Goal: Transaction & Acquisition: Book appointment/travel/reservation

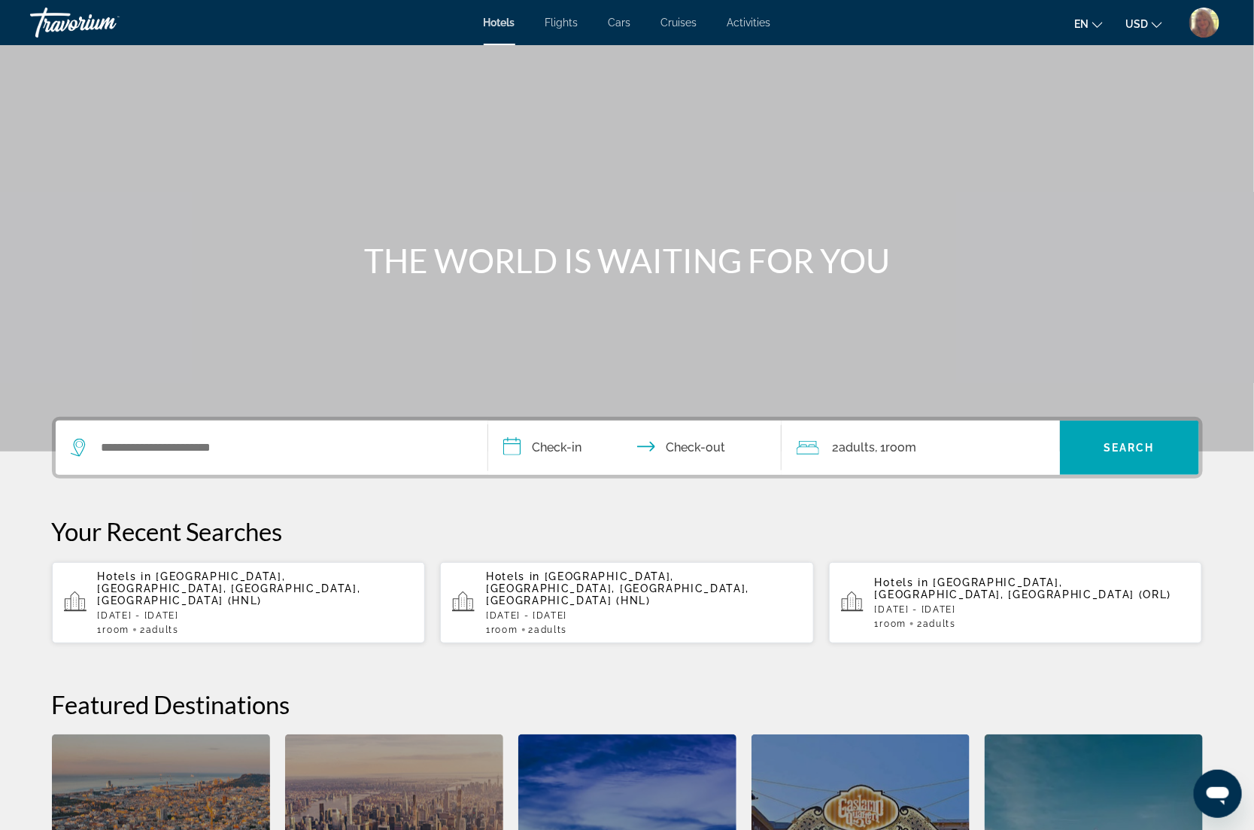
click at [757, 17] on span "Activities" at bounding box center [750, 23] width 44 height 12
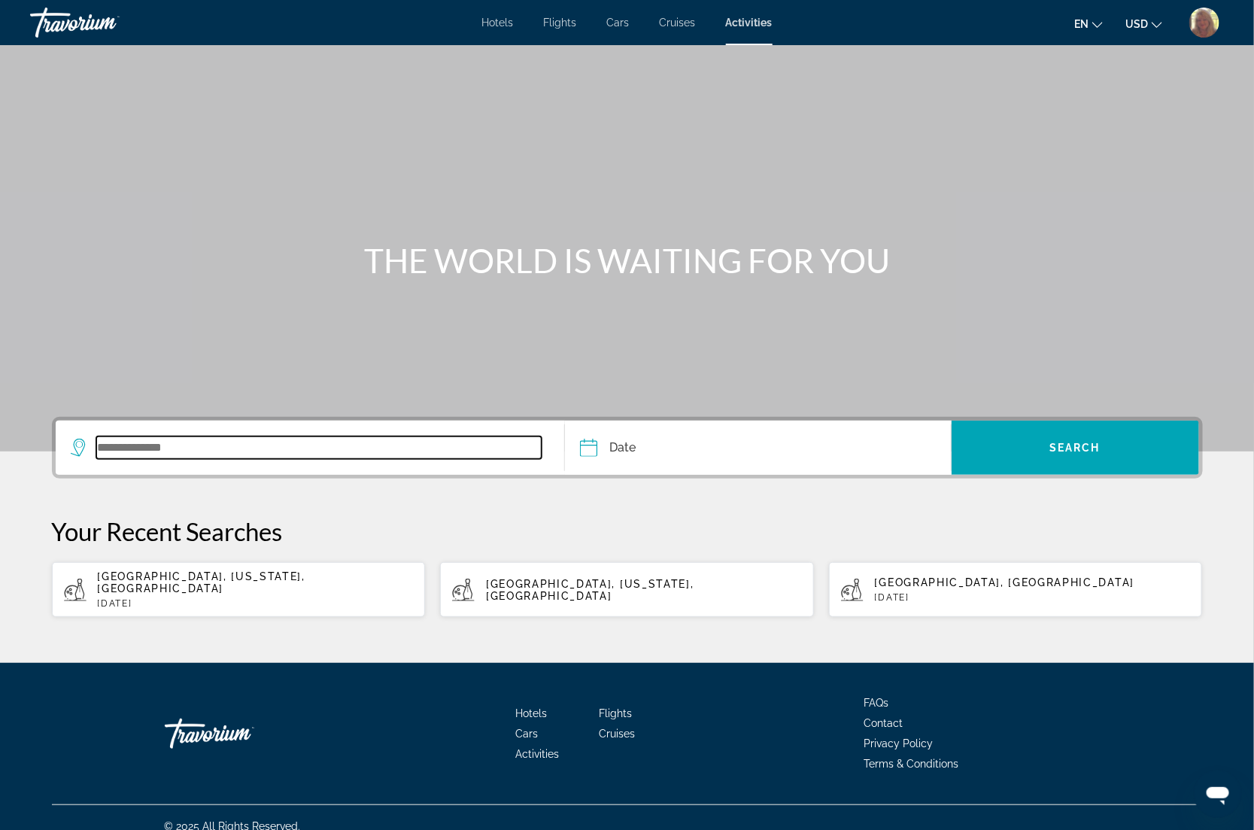
click at [121, 444] on input "Search widget" at bounding box center [319, 447] width 446 height 23
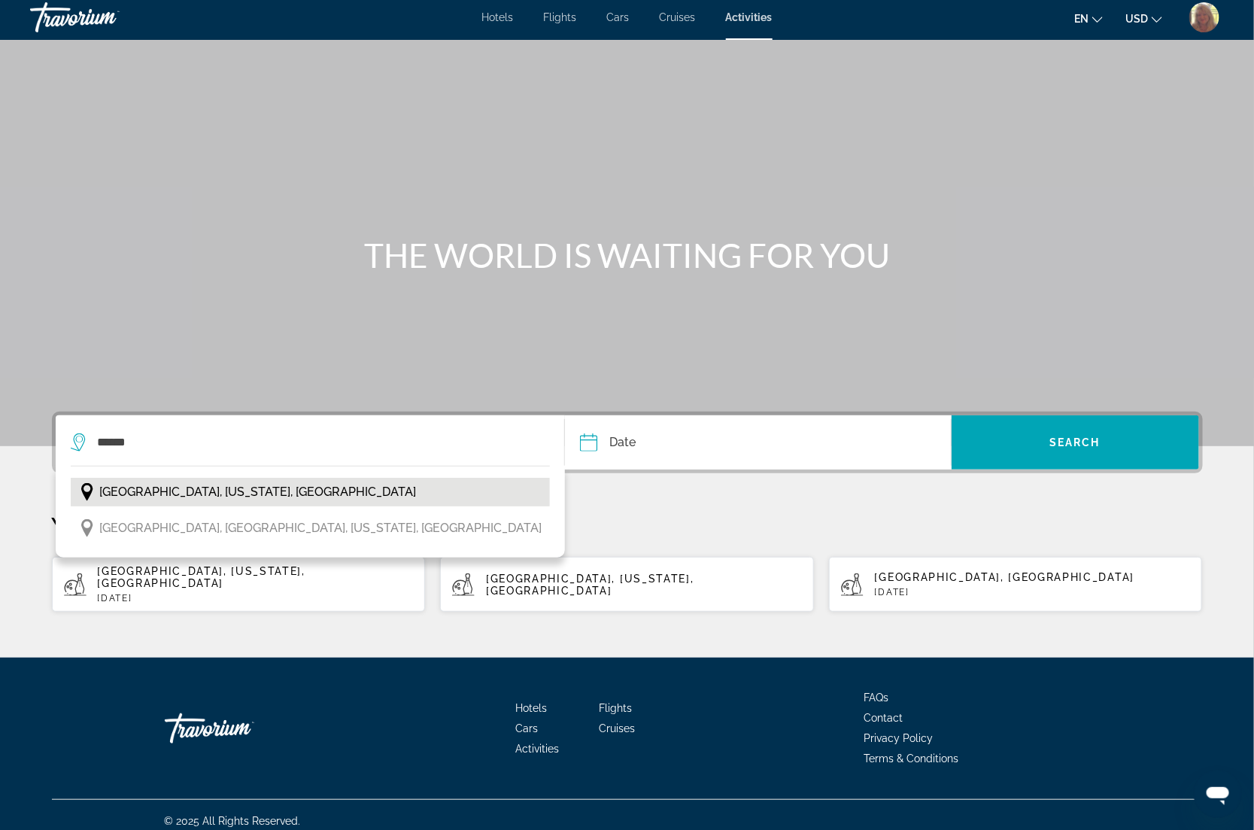
click at [220, 498] on span "[GEOGRAPHIC_DATA], [US_STATE], [GEOGRAPHIC_DATA]" at bounding box center [258, 492] width 317 height 21
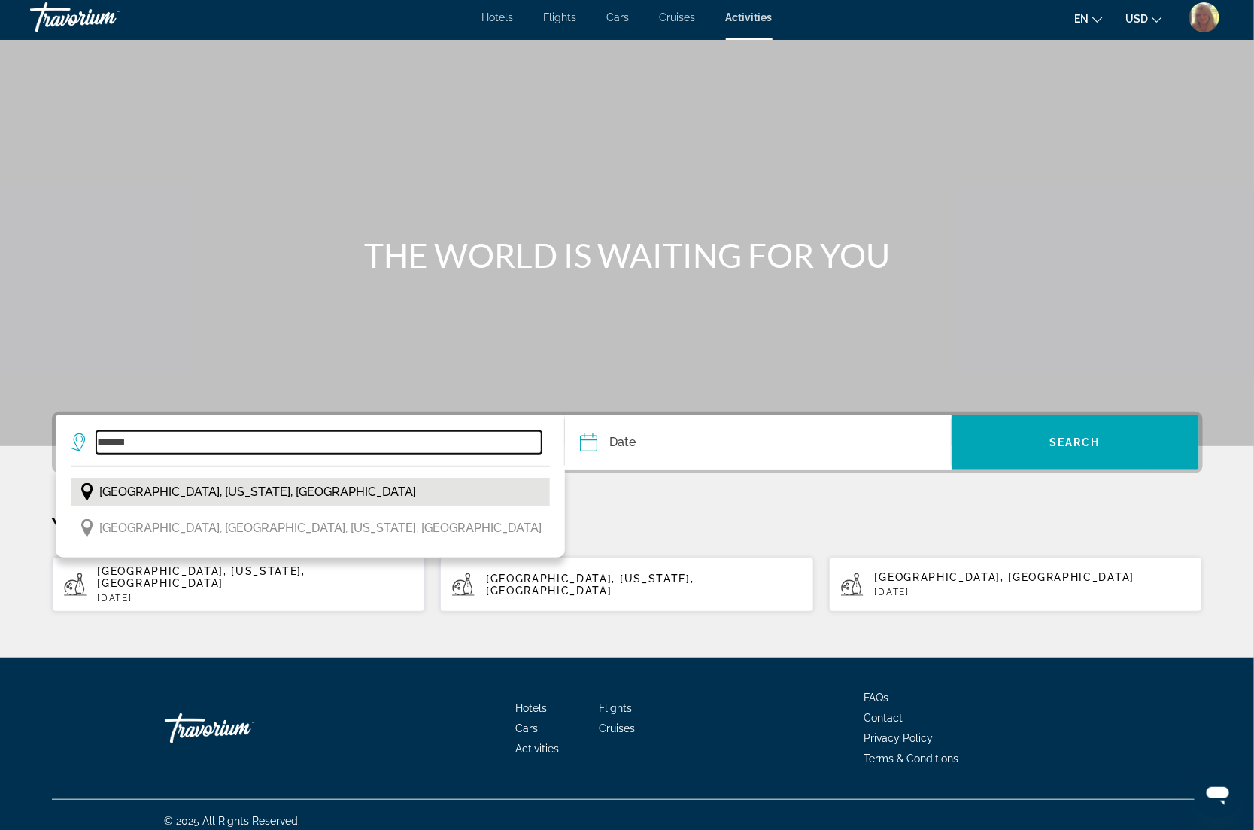
type input "**********"
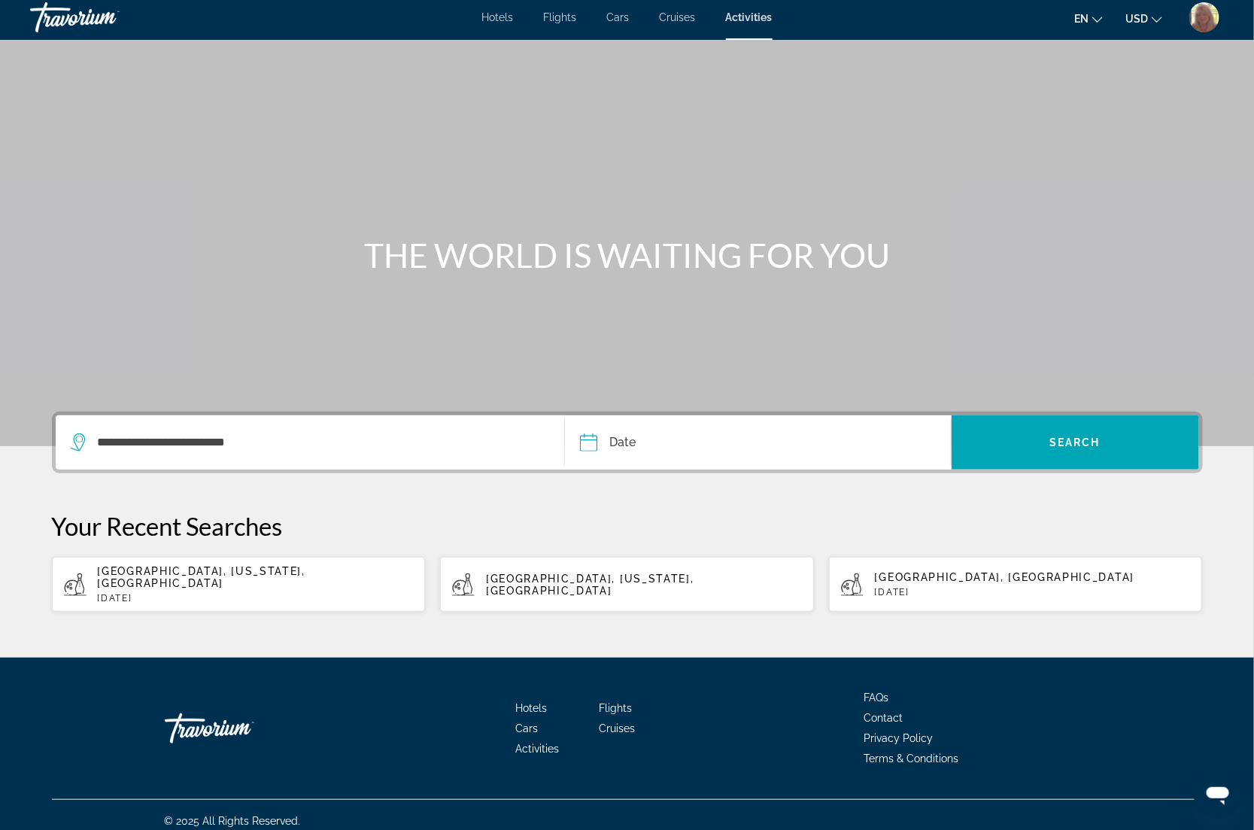
click at [644, 445] on input "Date" at bounding box center [671, 444] width 191 height 59
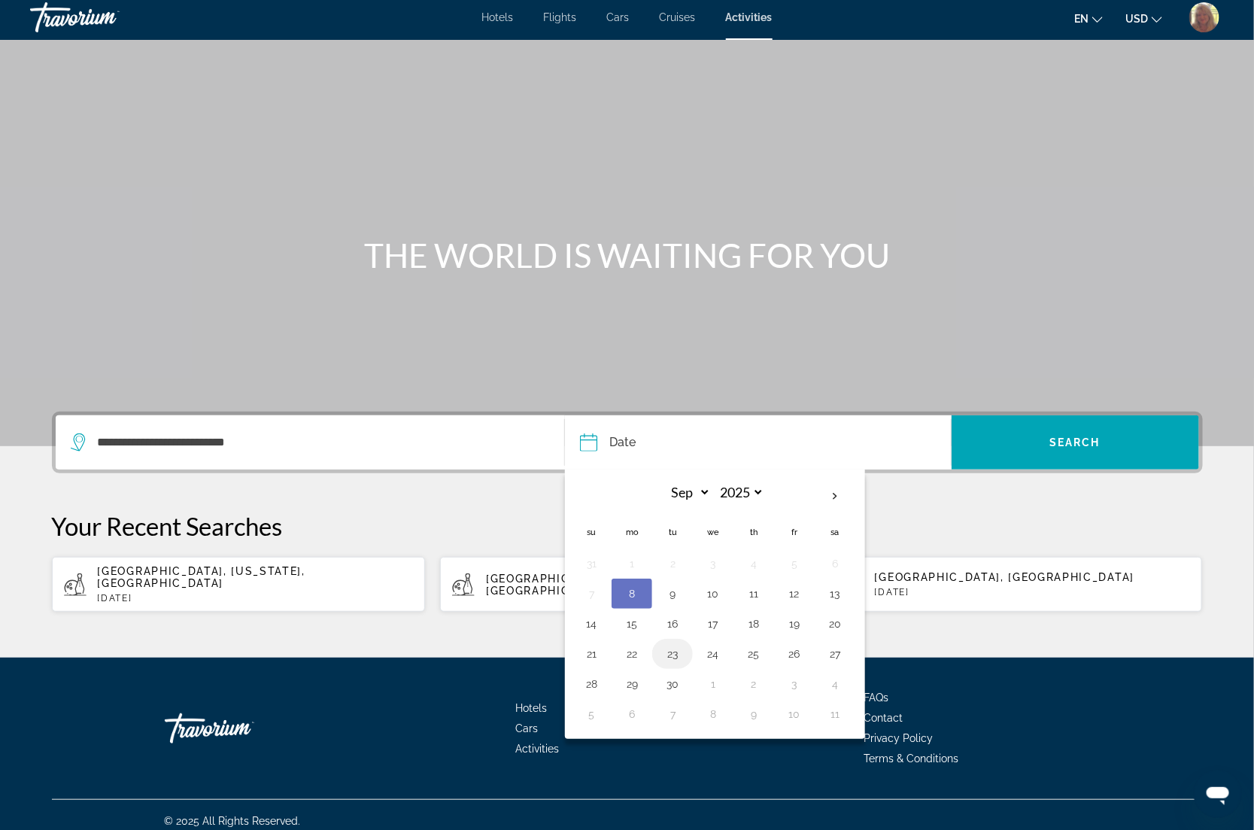
click at [674, 659] on button "23" at bounding box center [673, 653] width 24 height 21
type input "**********"
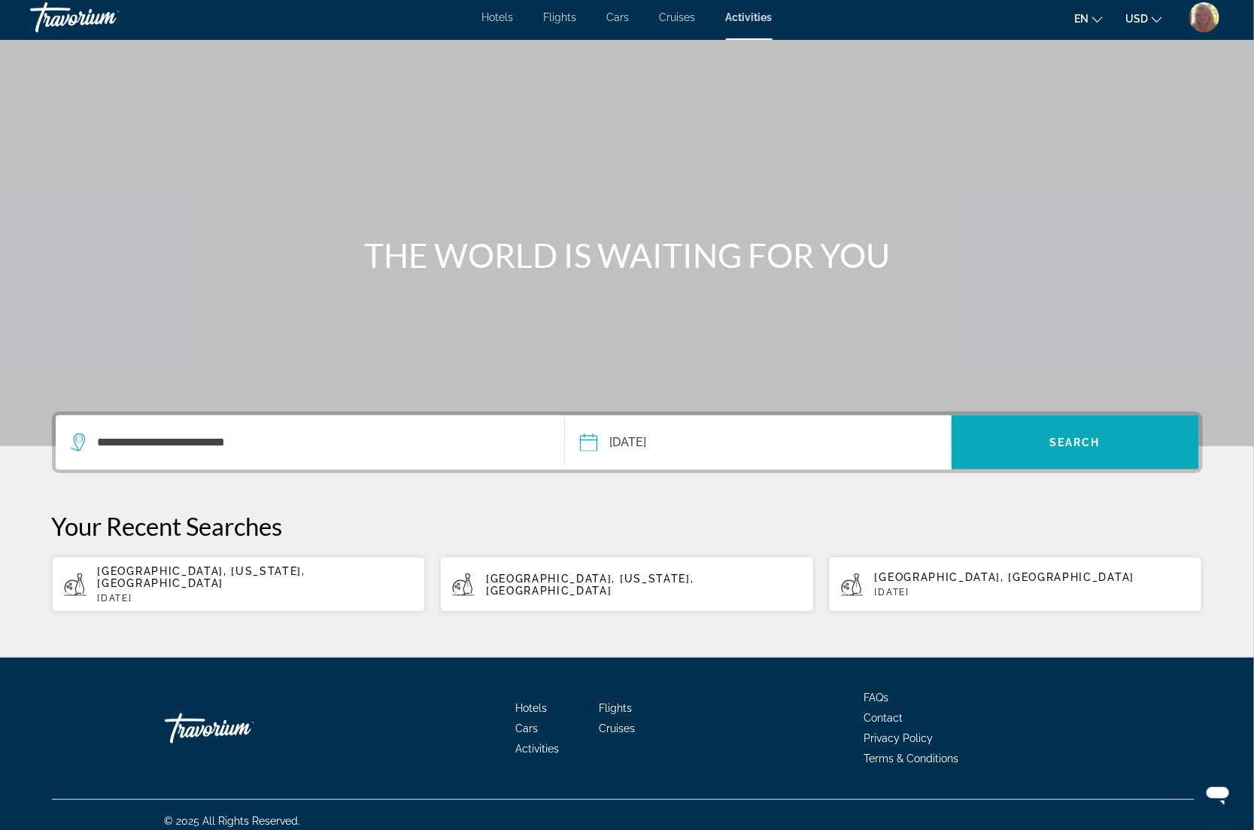
click at [1012, 441] on span "Search widget" at bounding box center [1076, 442] width 248 height 36
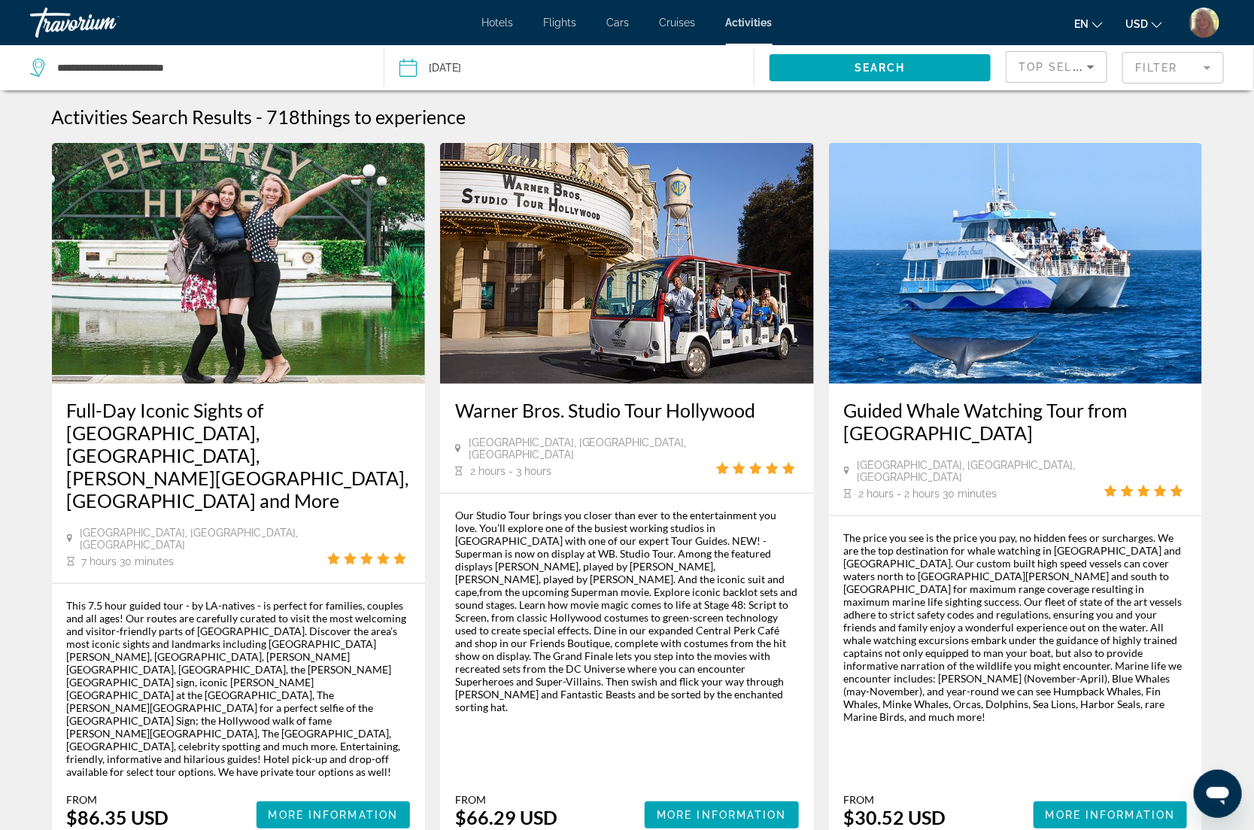
click at [1186, 62] on mat-form-field "Filter" at bounding box center [1174, 68] width 102 height 32
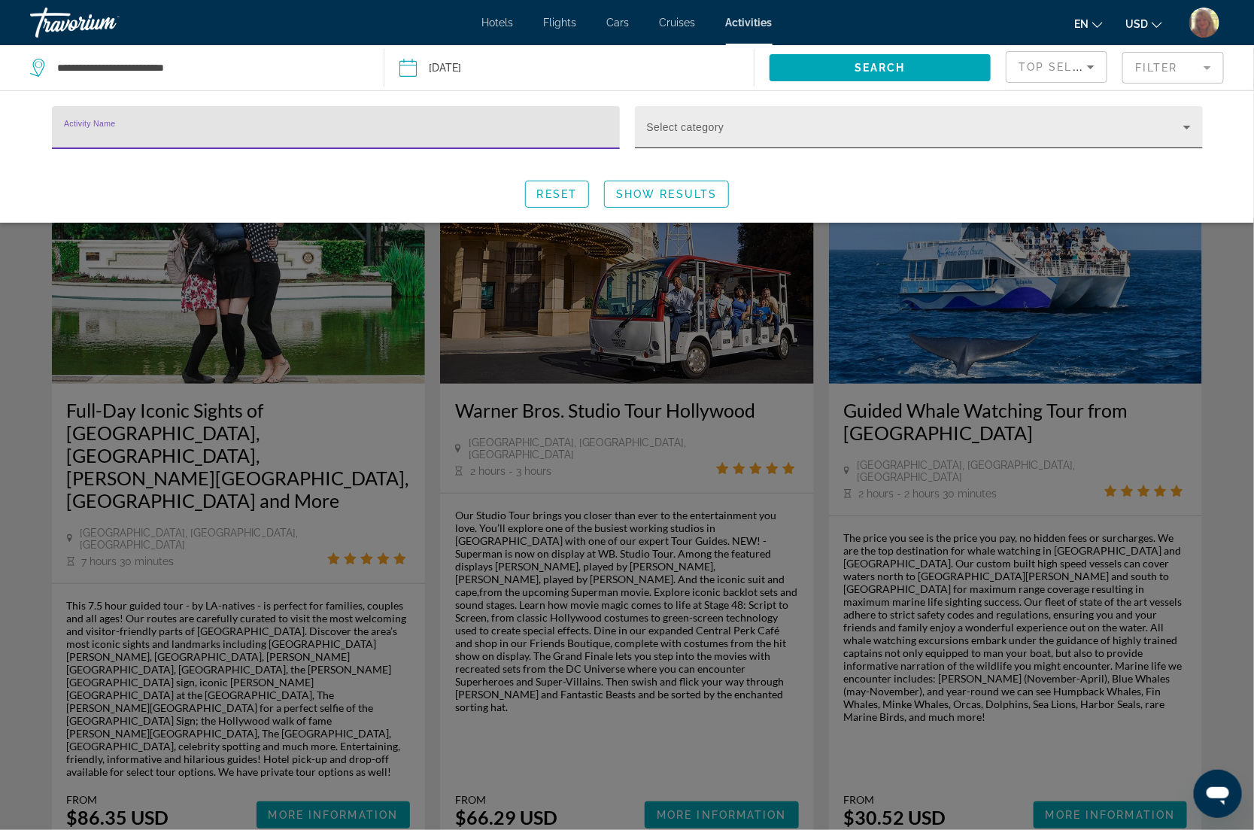
click at [708, 128] on span "Search widget" at bounding box center [915, 133] width 537 height 18
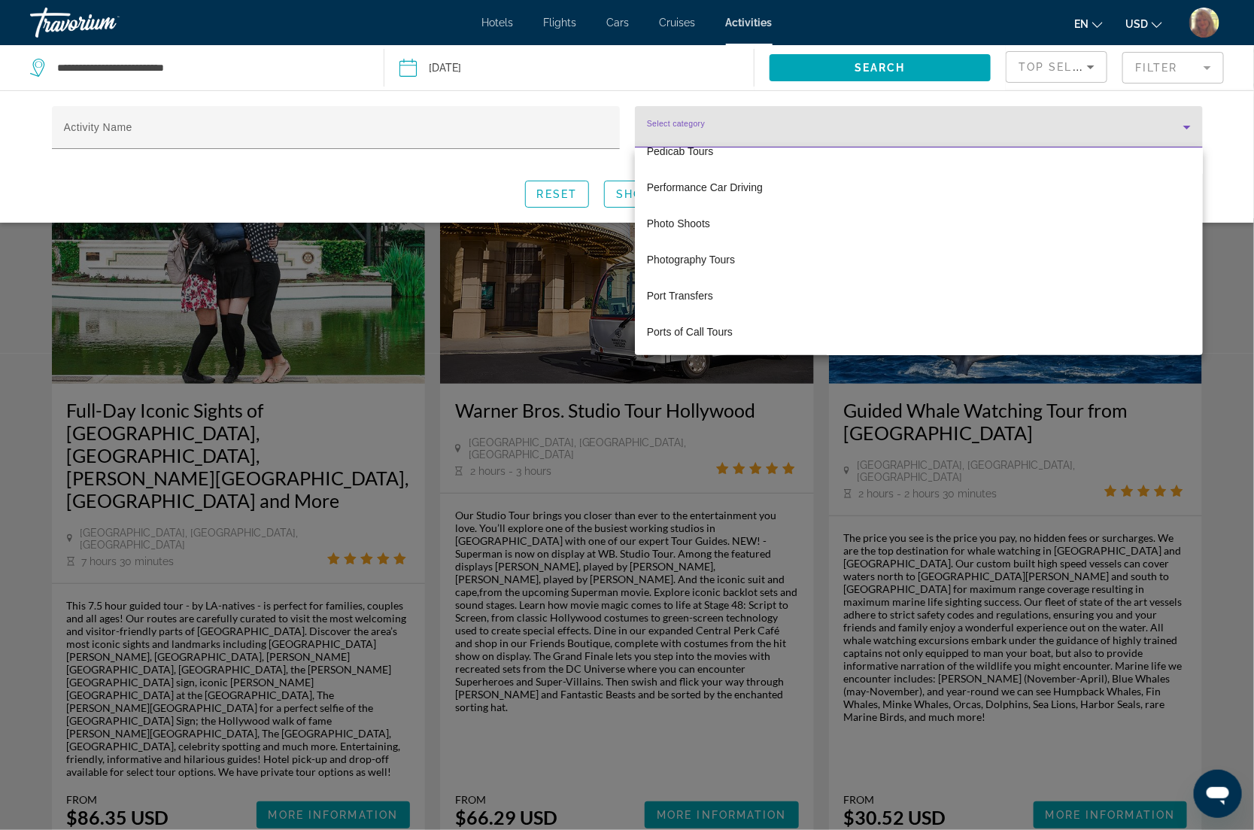
scroll to position [3508, 0]
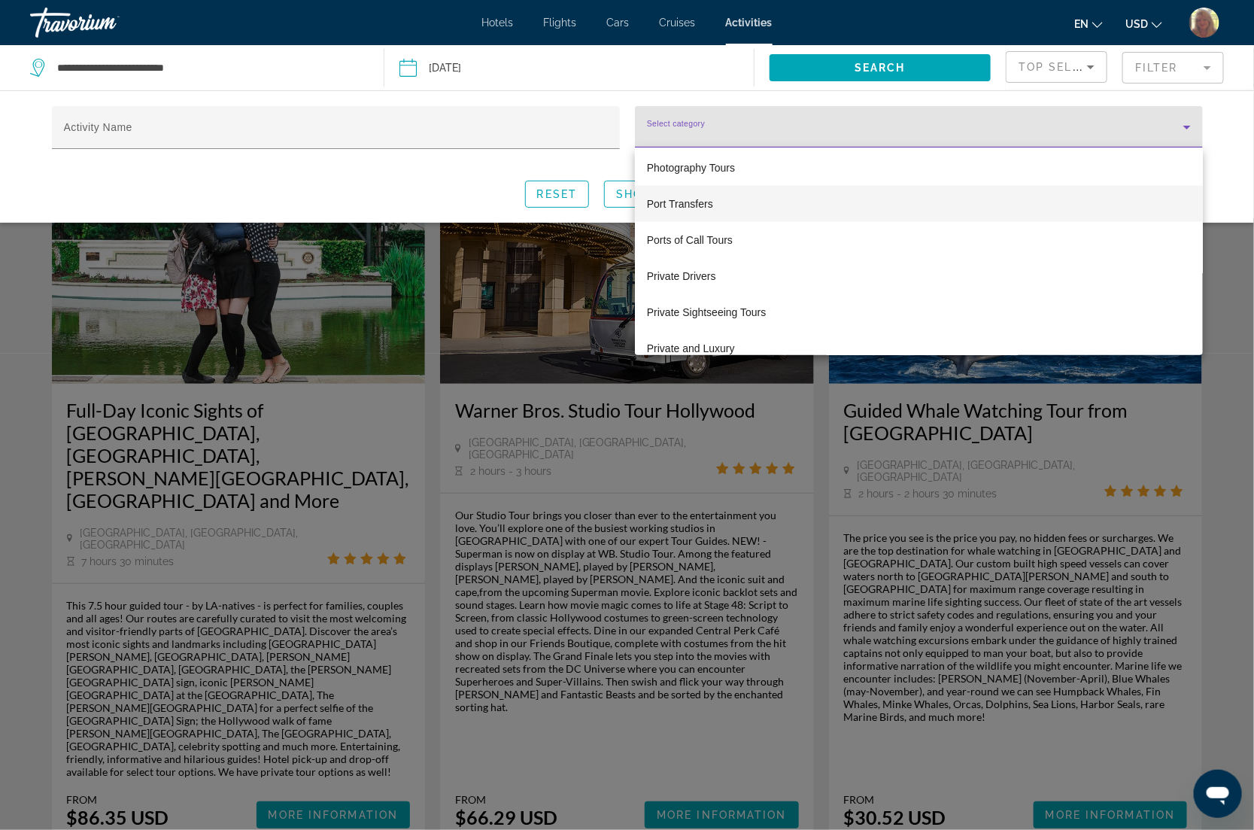
click at [689, 196] on span "Port Transfers" at bounding box center [680, 204] width 66 height 18
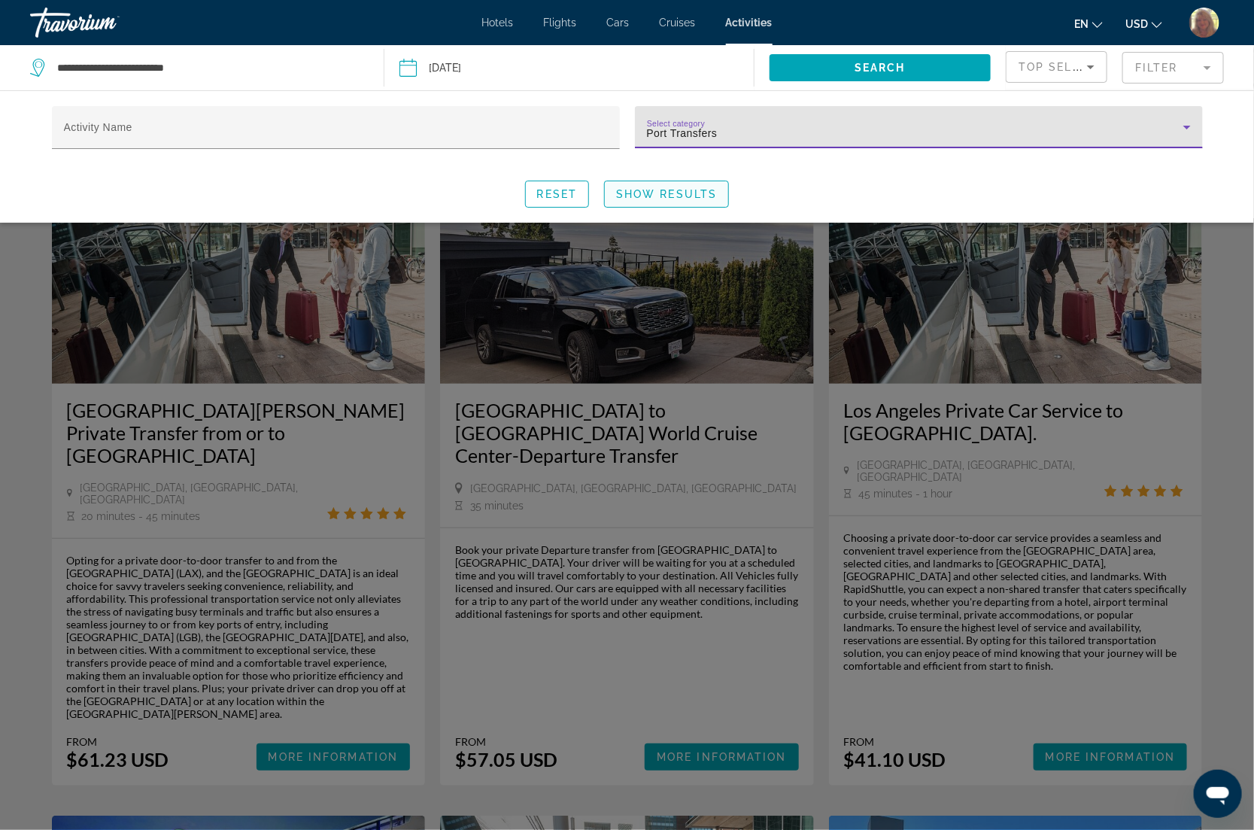
click at [689, 194] on span "Show Results" at bounding box center [666, 194] width 101 height 12
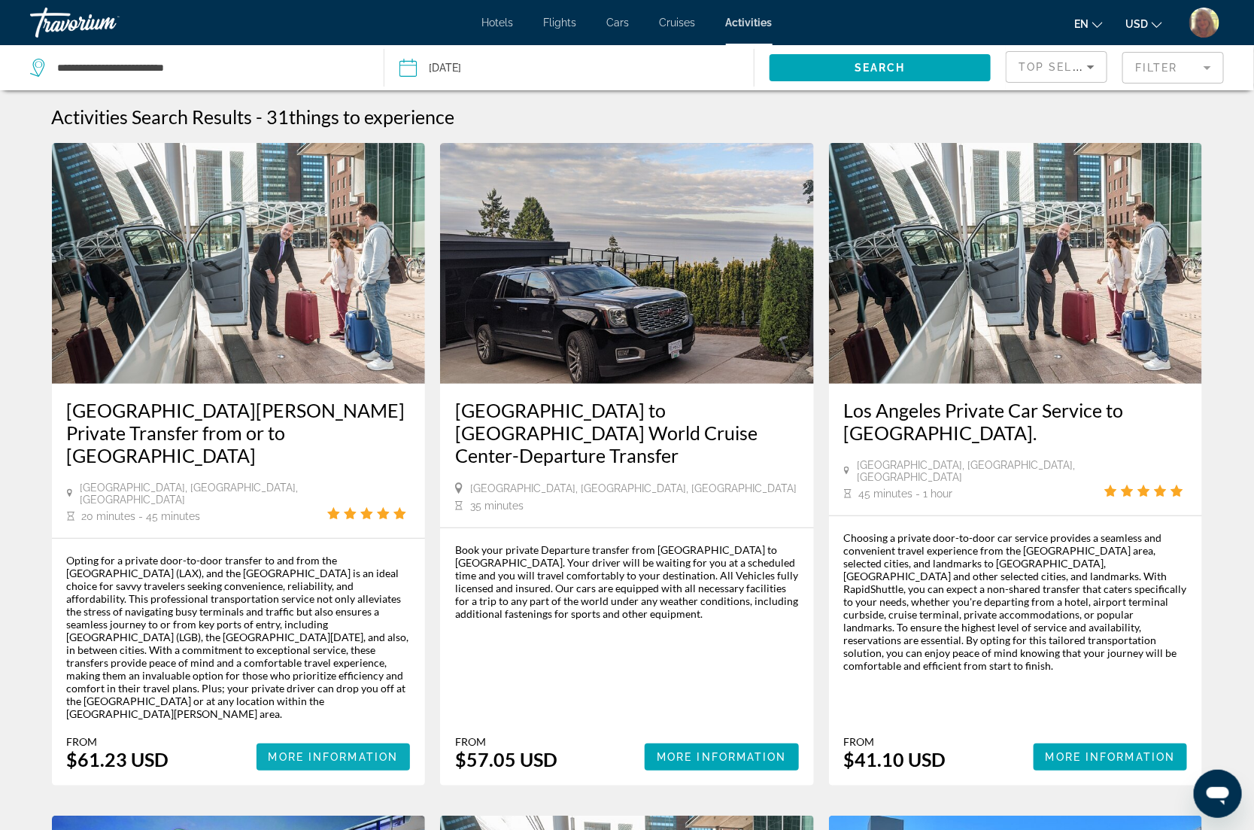
click at [299, 739] on span "Main content" at bounding box center [334, 757] width 154 height 36
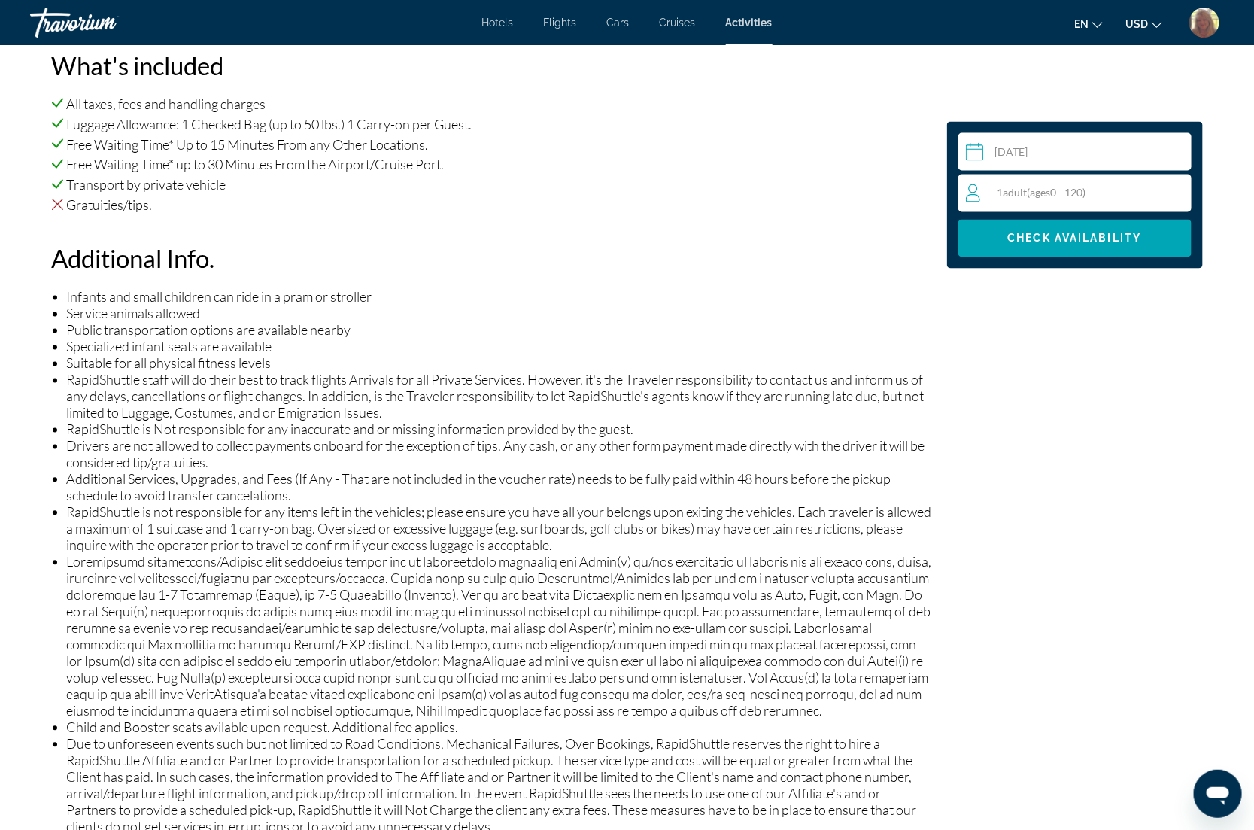
scroll to position [1129, 0]
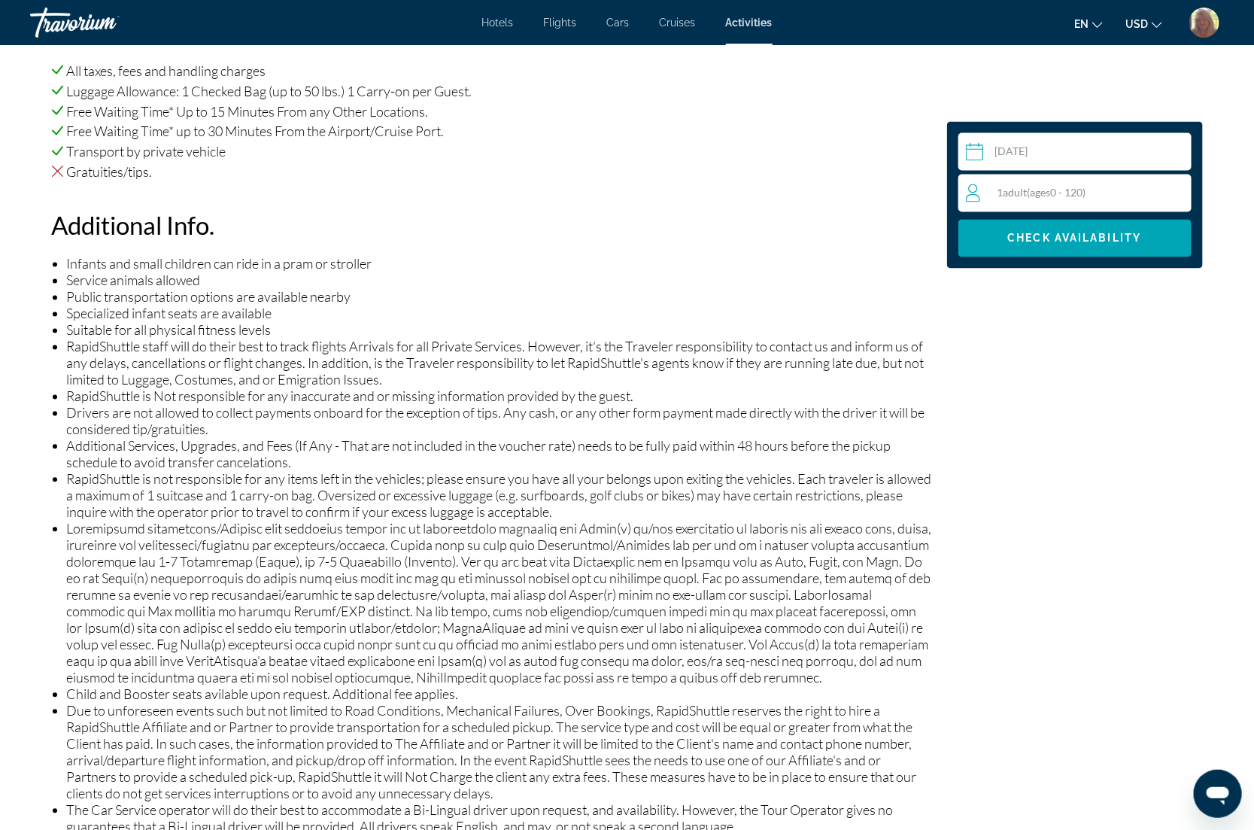
click at [1039, 189] on span "ages" at bounding box center [1041, 193] width 20 height 13
click at [1175, 194] on icon "Increment adults" at bounding box center [1177, 193] width 14 height 18
click at [836, 231] on h2 "Additional Info." at bounding box center [492, 226] width 880 height 30
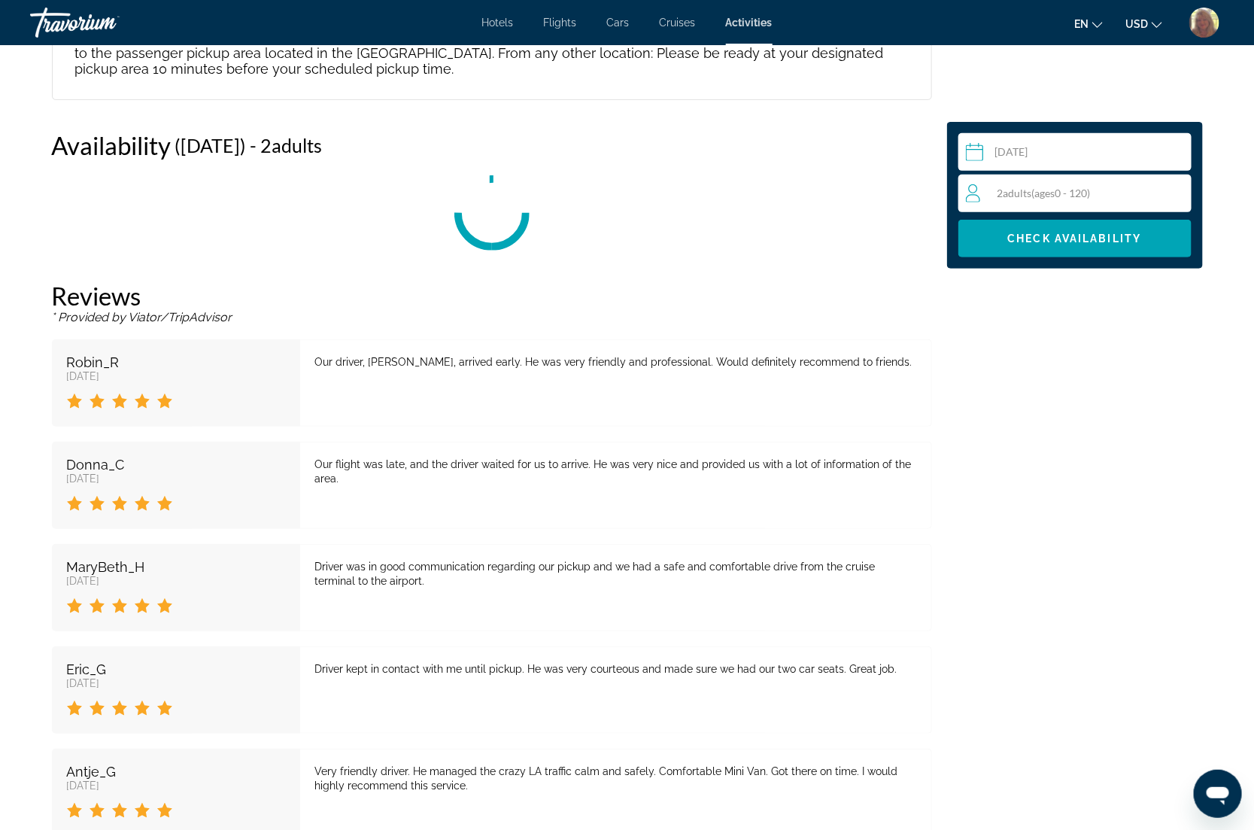
scroll to position [2715, 0]
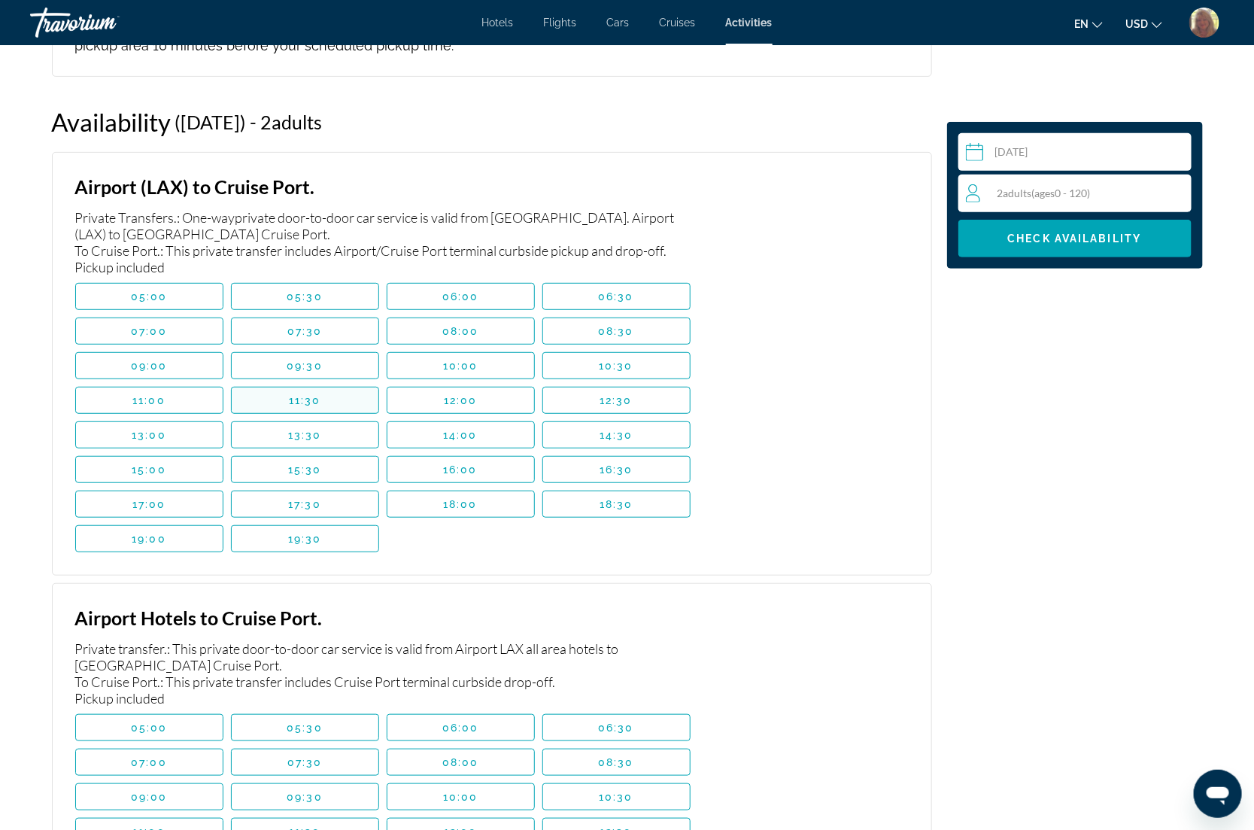
click at [350, 386] on span "Main content" at bounding box center [305, 400] width 147 height 36
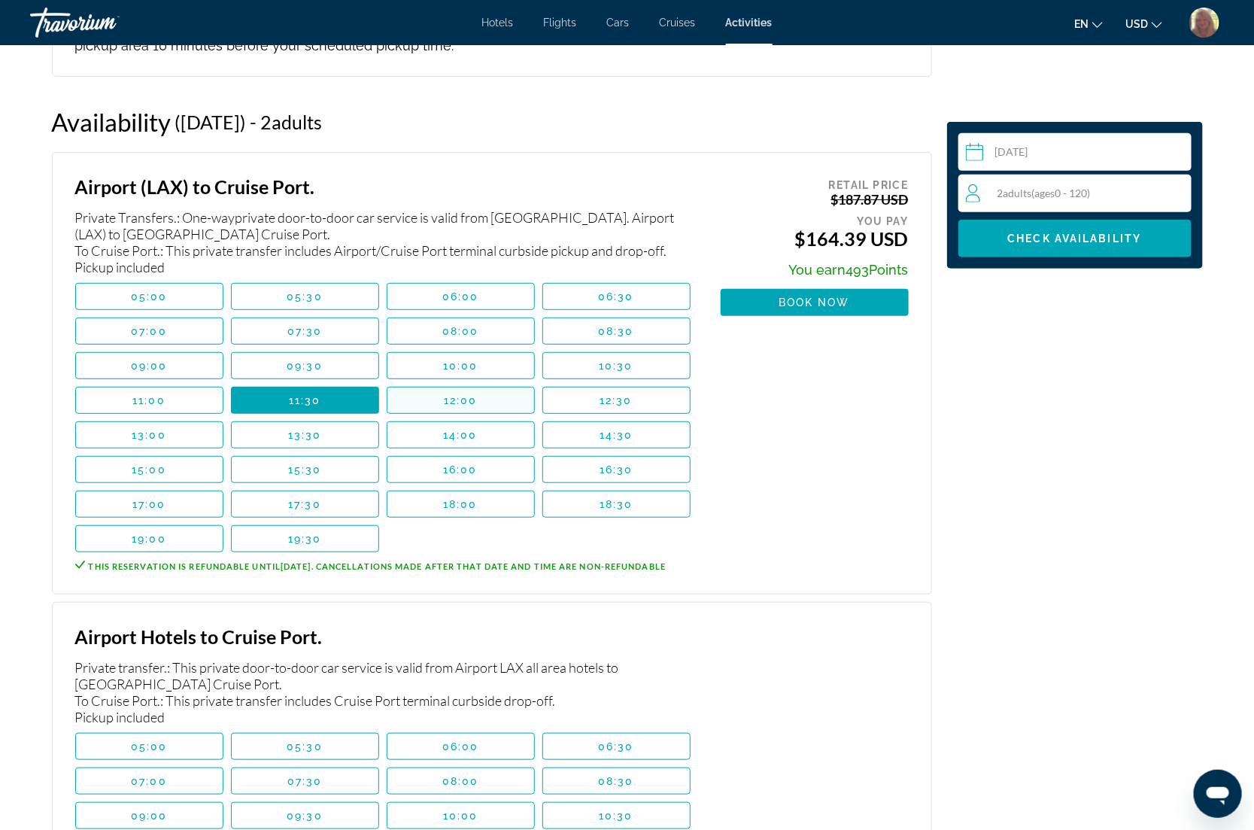
click at [476, 394] on span "12:00" at bounding box center [461, 400] width 34 height 12
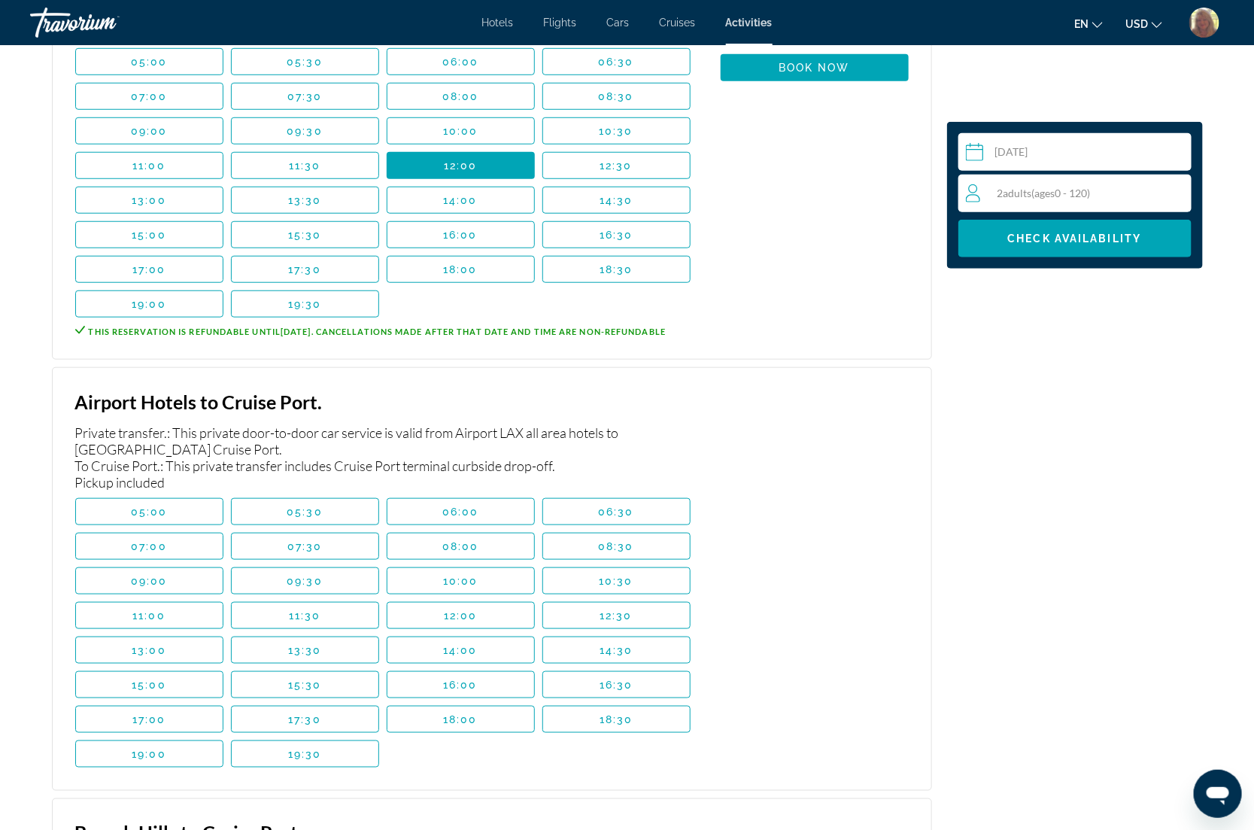
scroll to position [2997, 0]
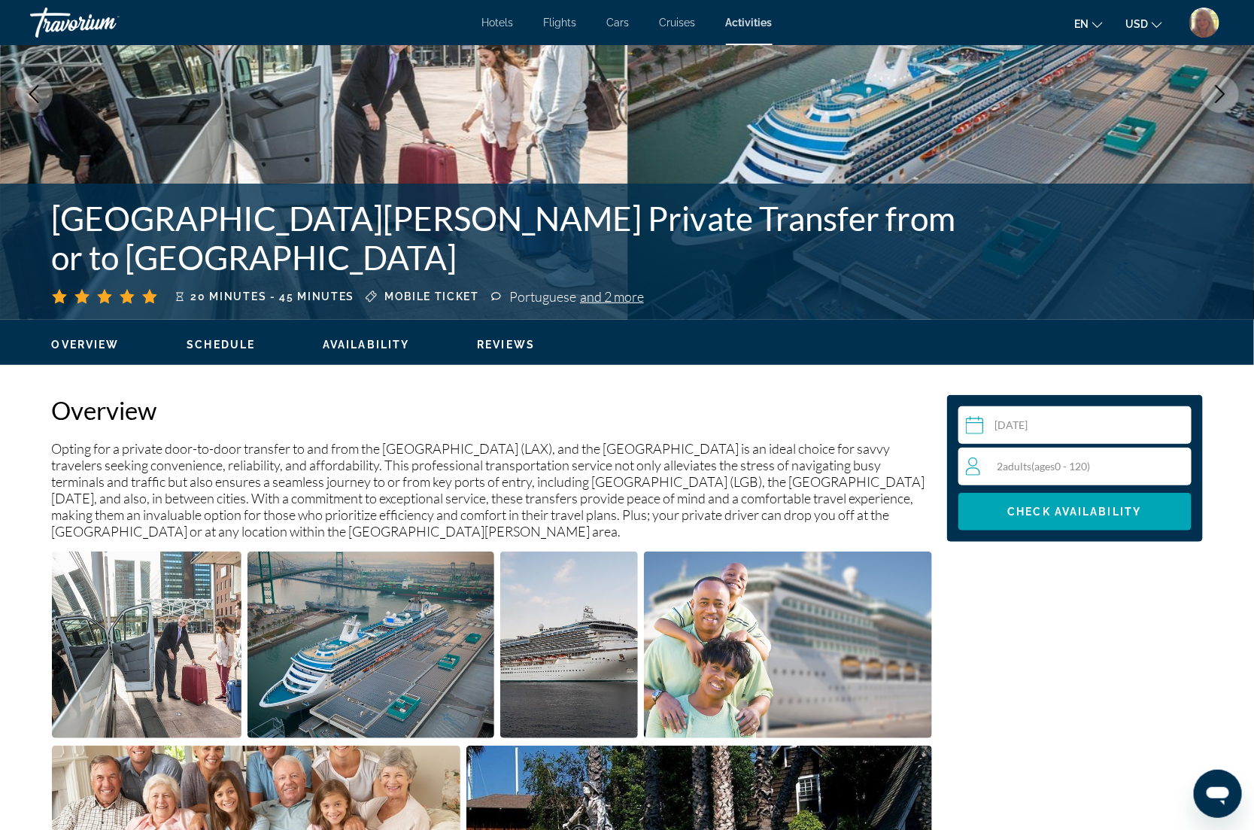
scroll to position [175, 0]
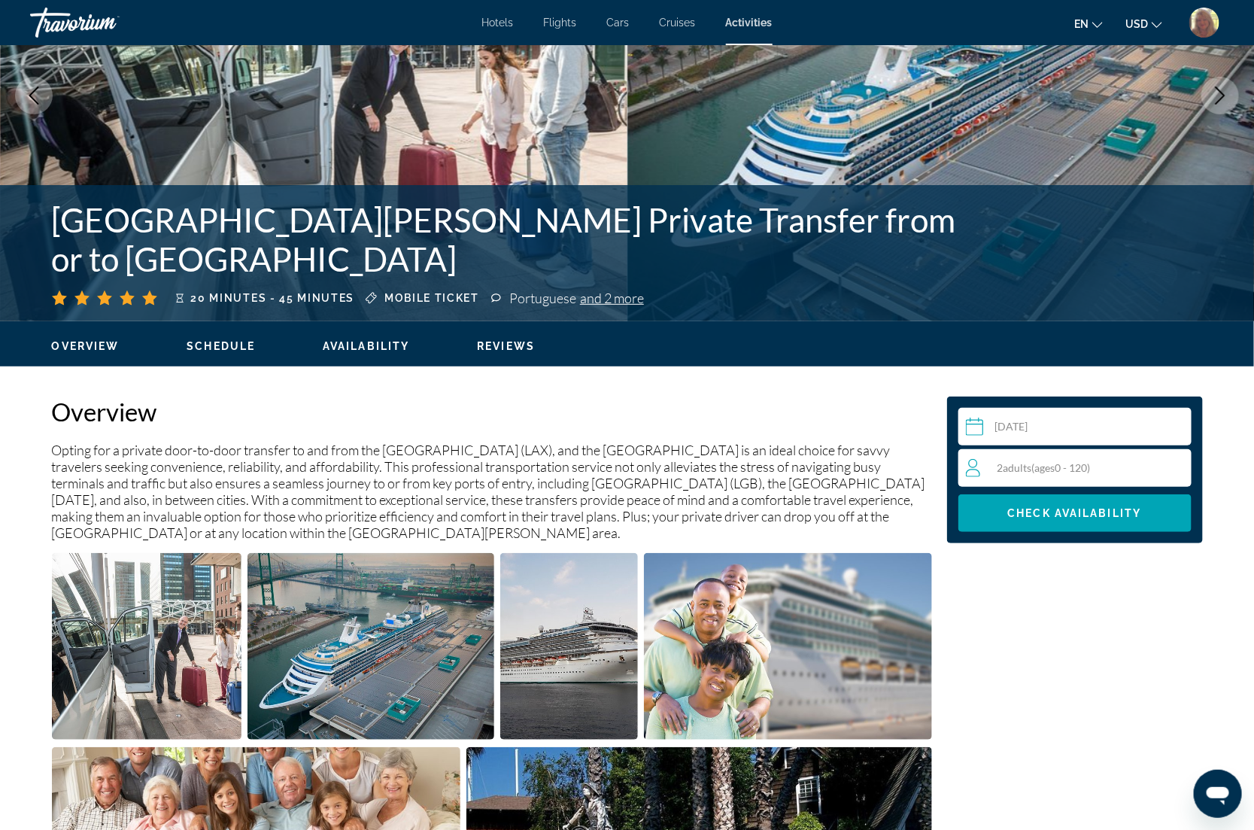
click at [425, 494] on p "Opting for a private door-to-door transfer to and from the [GEOGRAPHIC_DATA] (L…" at bounding box center [492, 491] width 880 height 99
click at [555, 509] on p "Opting for a private door-to-door transfer to and from the [GEOGRAPHIC_DATA] (L…" at bounding box center [492, 491] width 880 height 99
click at [632, 528] on p "Opting for a private door-to-door transfer to and from the [GEOGRAPHIC_DATA] (L…" at bounding box center [492, 491] width 880 height 99
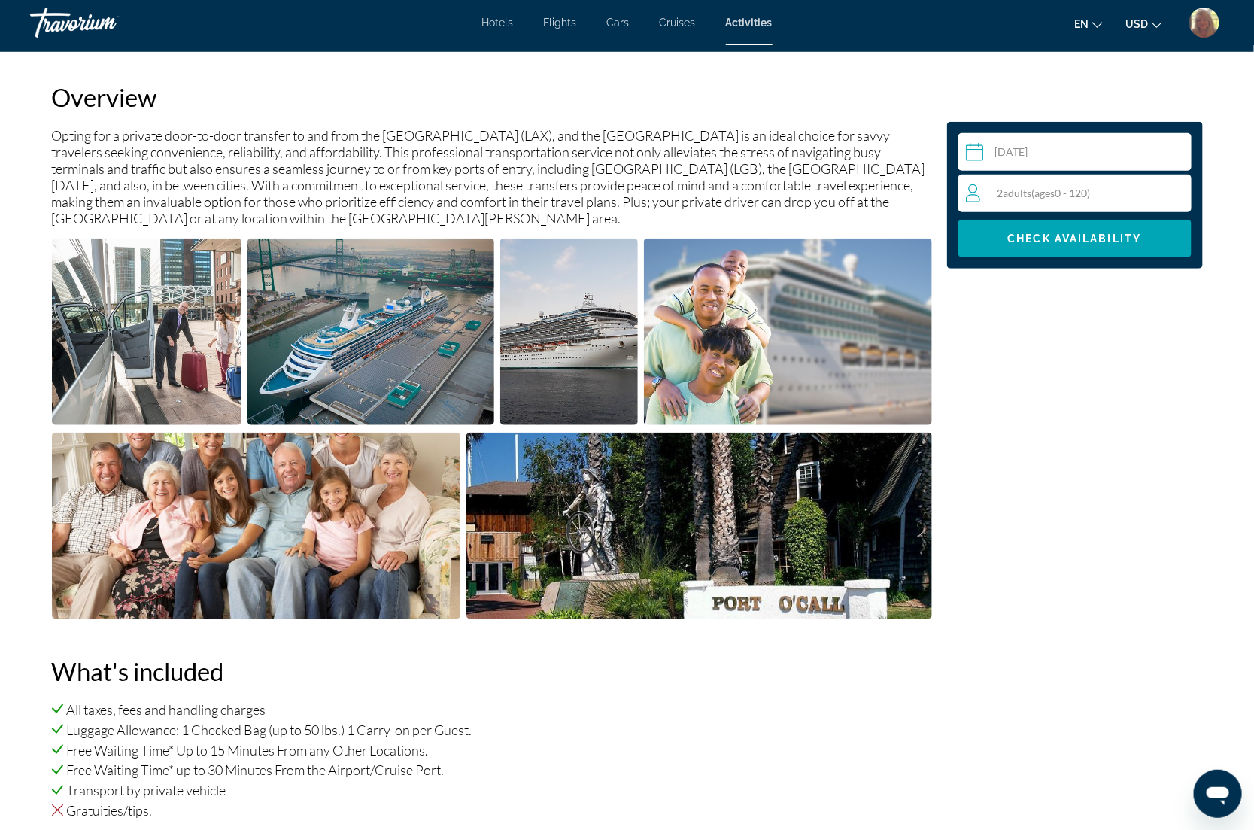
scroll to position [458, 0]
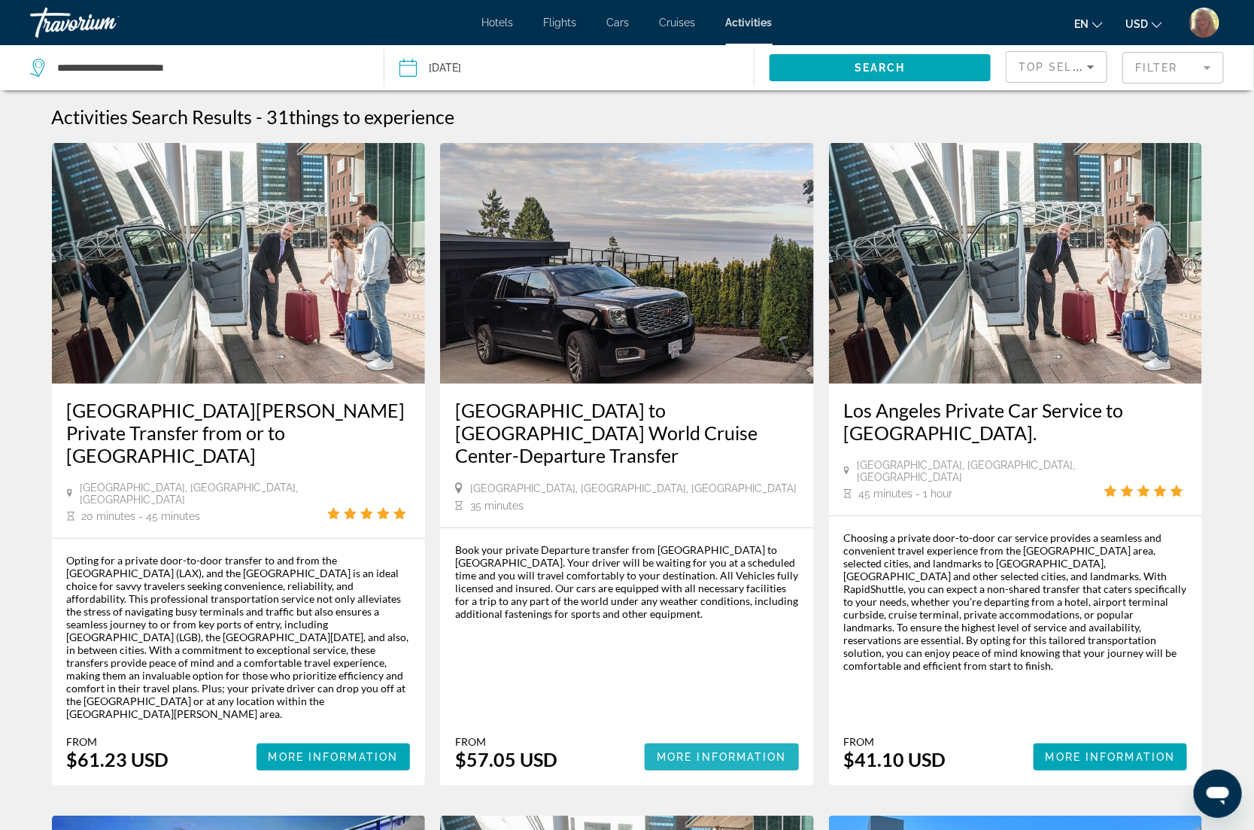
click at [705, 739] on span "Main content" at bounding box center [722, 757] width 154 height 36
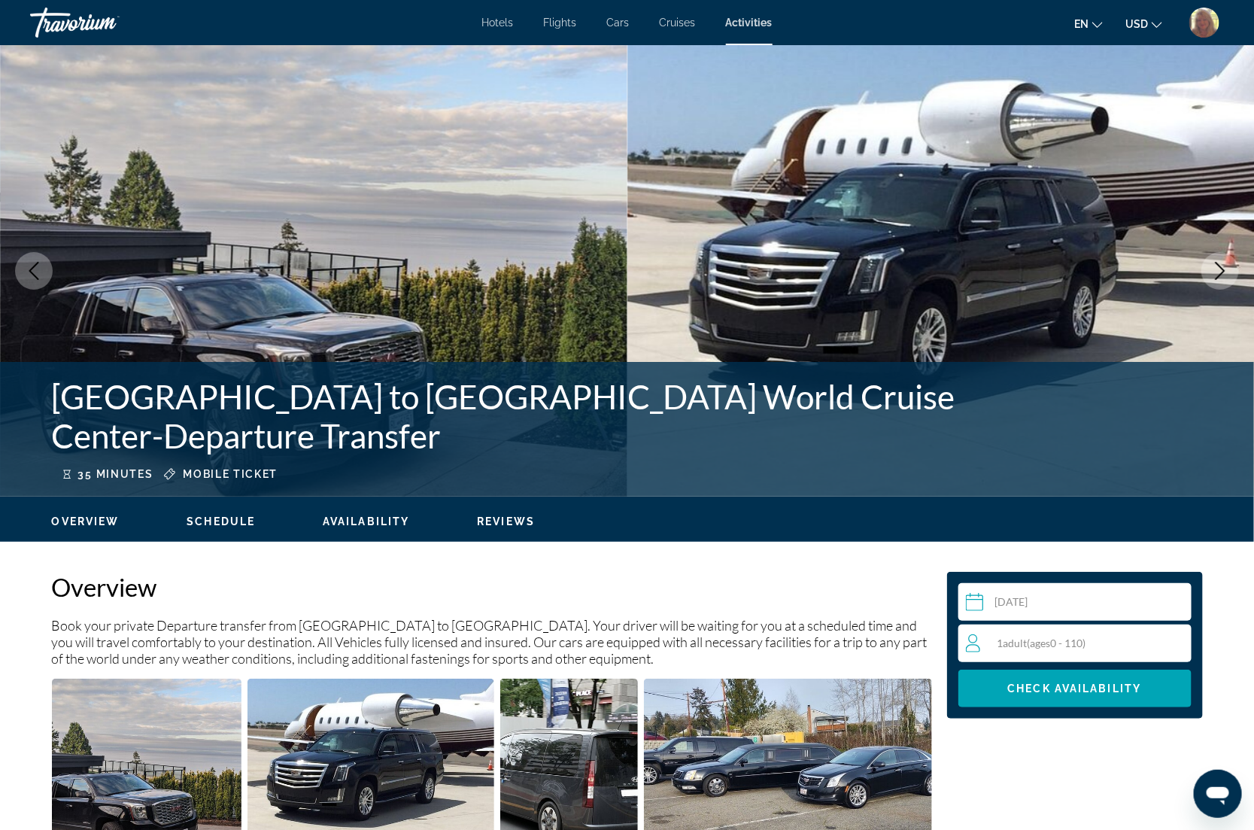
drag, startPoint x: 734, startPoint y: 593, endPoint x: 734, endPoint y: 603, distance: 10.5
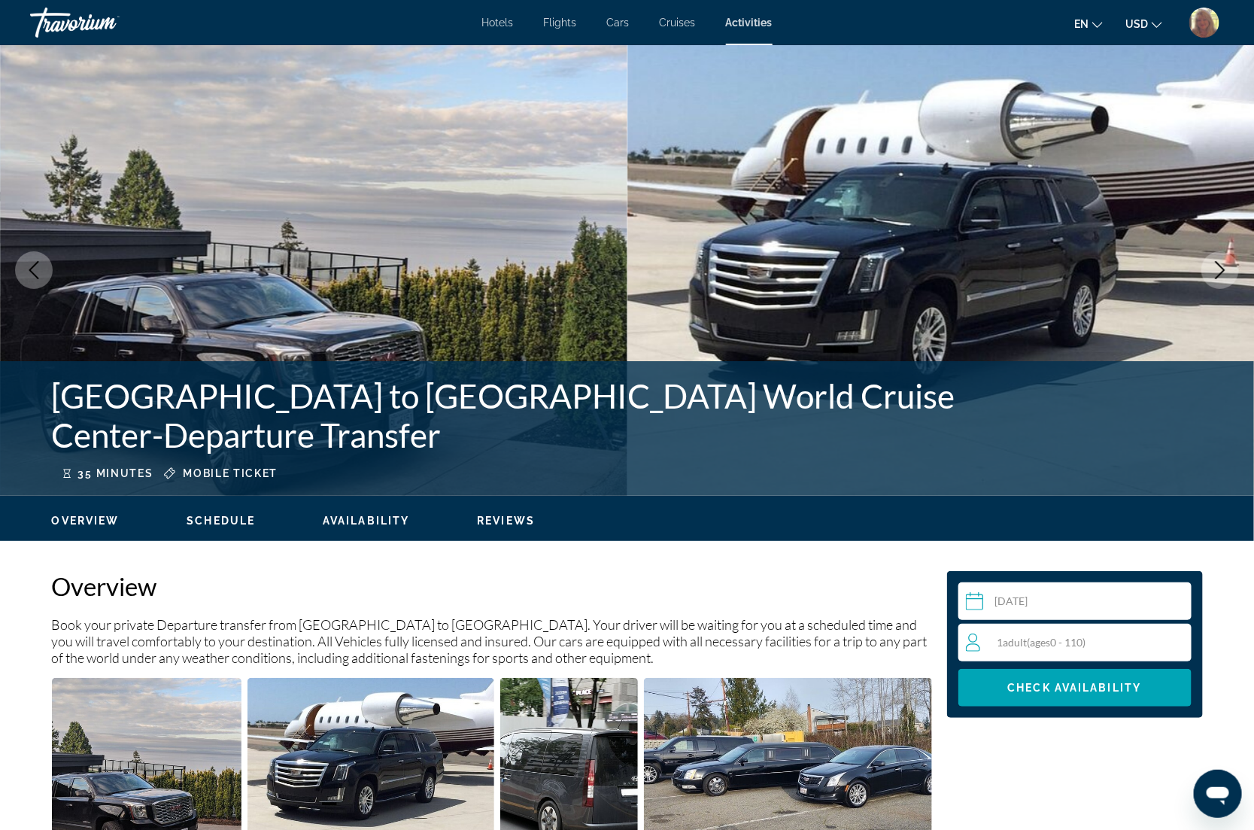
click at [734, 603] on div "Overview Book your private Departure transfer from [GEOGRAPHIC_DATA] to [GEOGRA…" at bounding box center [492, 818] width 880 height 494
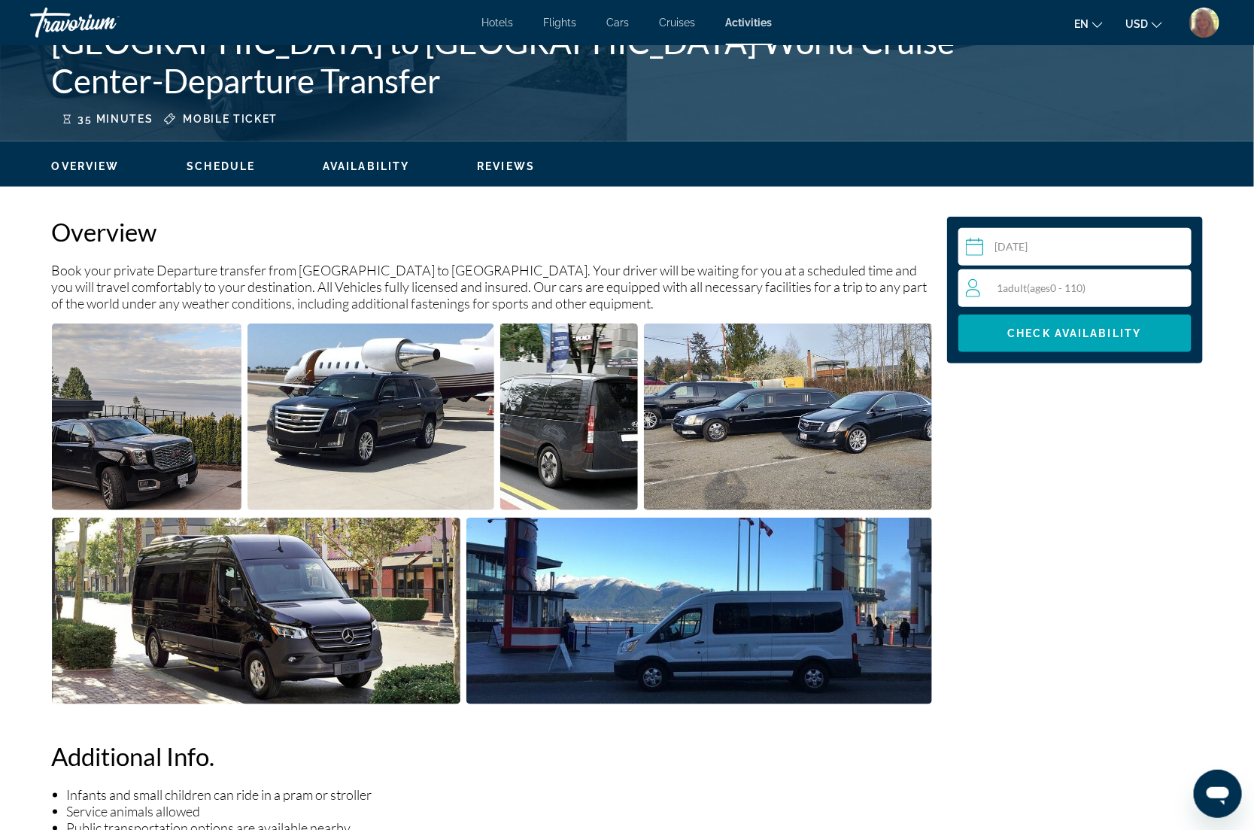
scroll to position [318, 0]
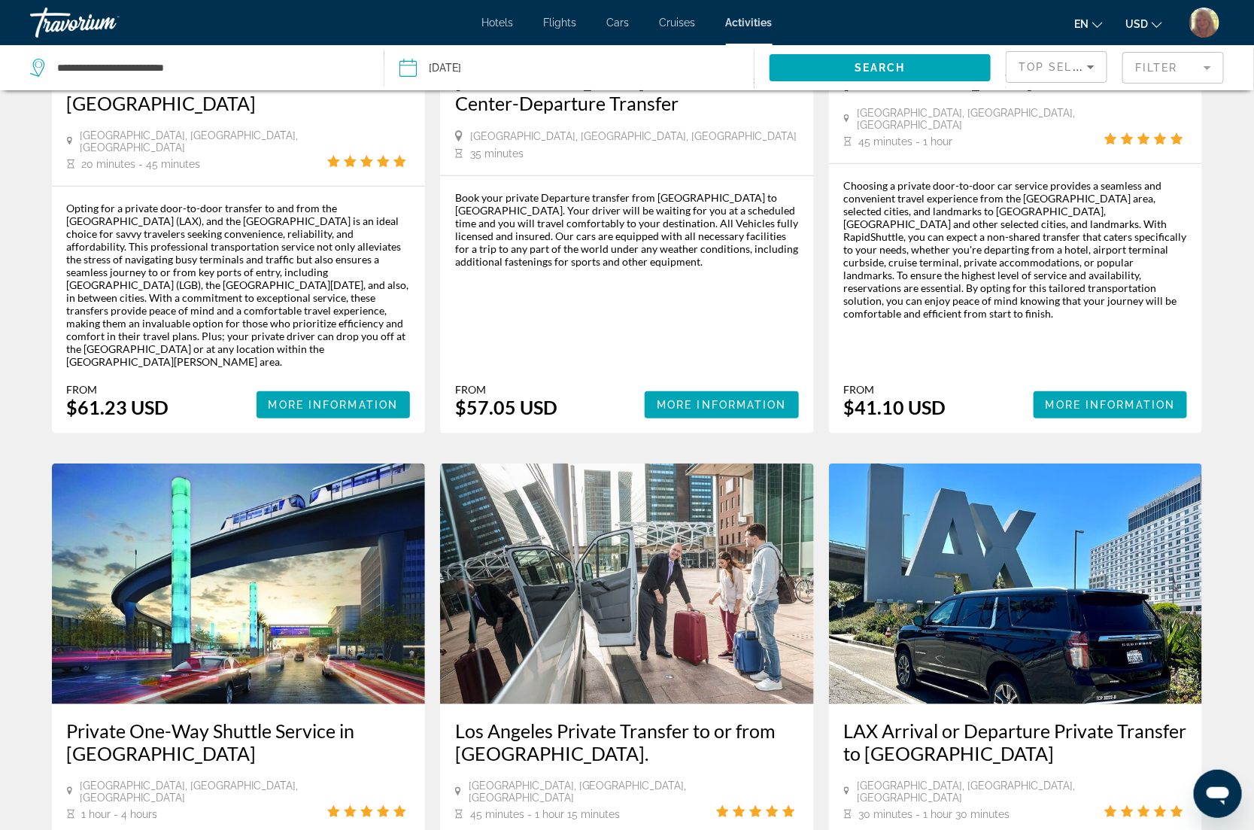
scroll to position [351, 0]
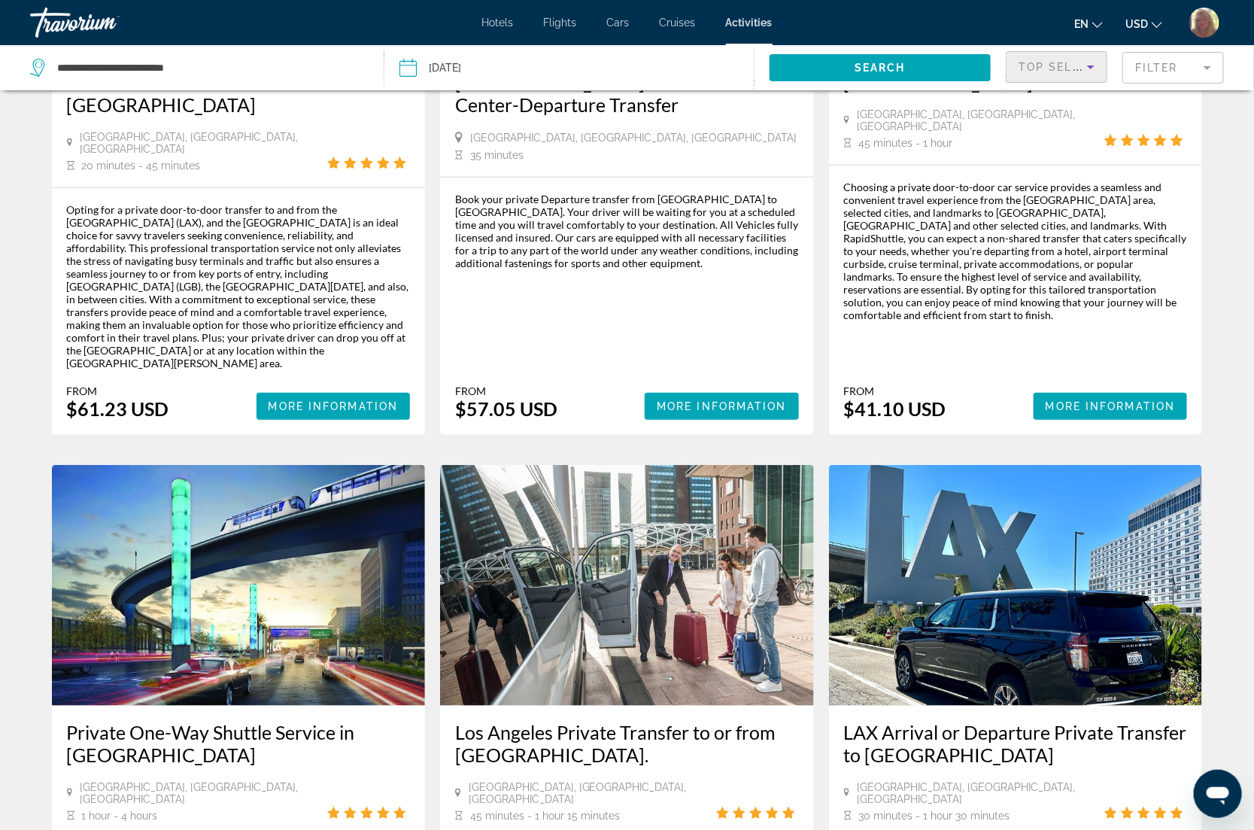
click at [1081, 62] on span "Top Sellers" at bounding box center [1062, 67] width 86 height 12
click at [1057, 139] on span "Lowest Price" at bounding box center [1050, 142] width 60 height 12
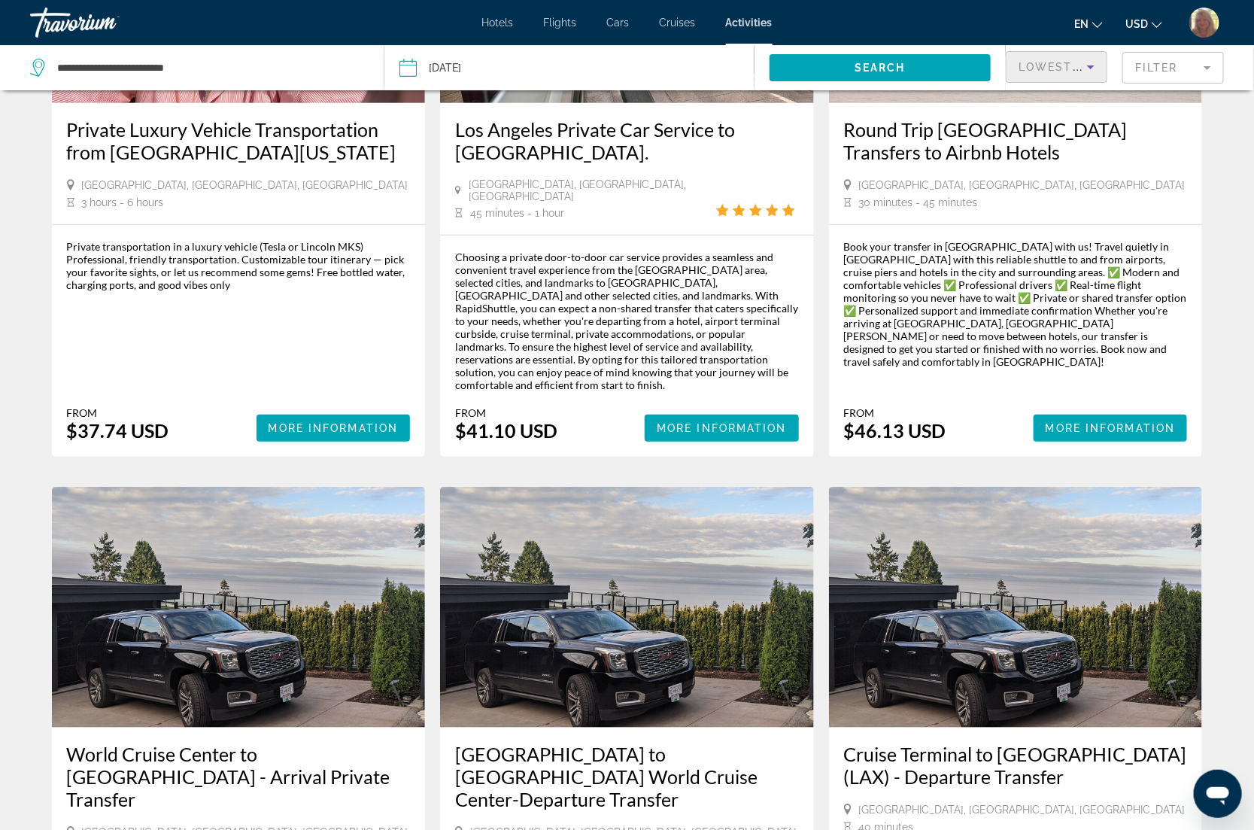
scroll to position [282, 0]
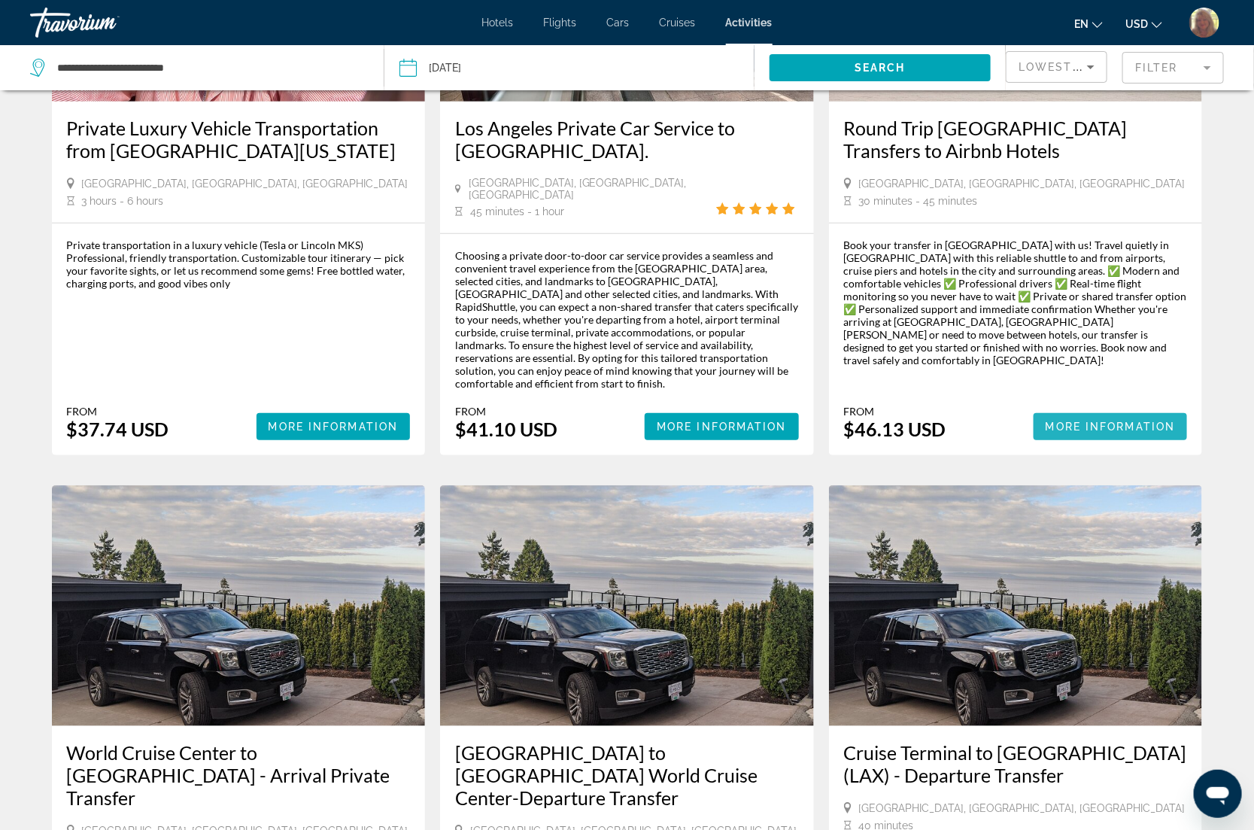
click at [1103, 421] on span "More Information" at bounding box center [1111, 427] width 130 height 12
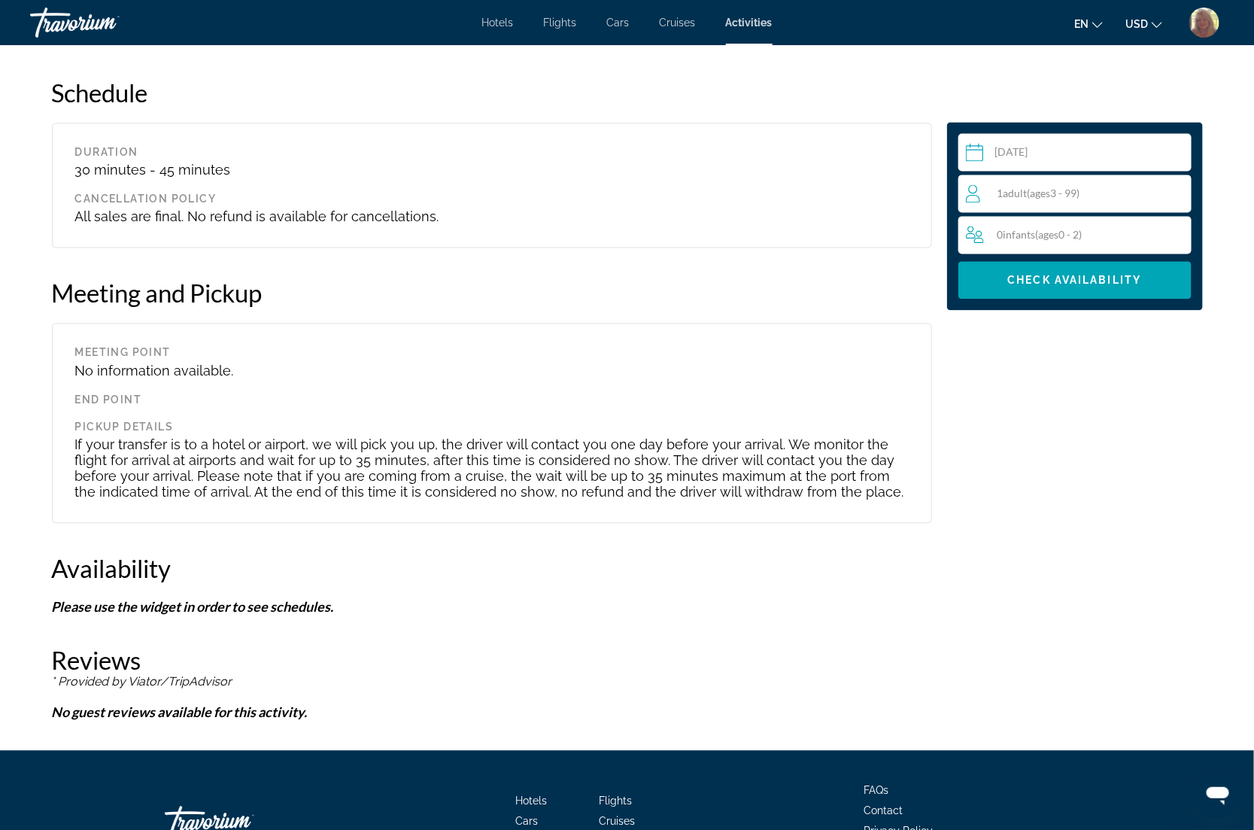
scroll to position [1317, 0]
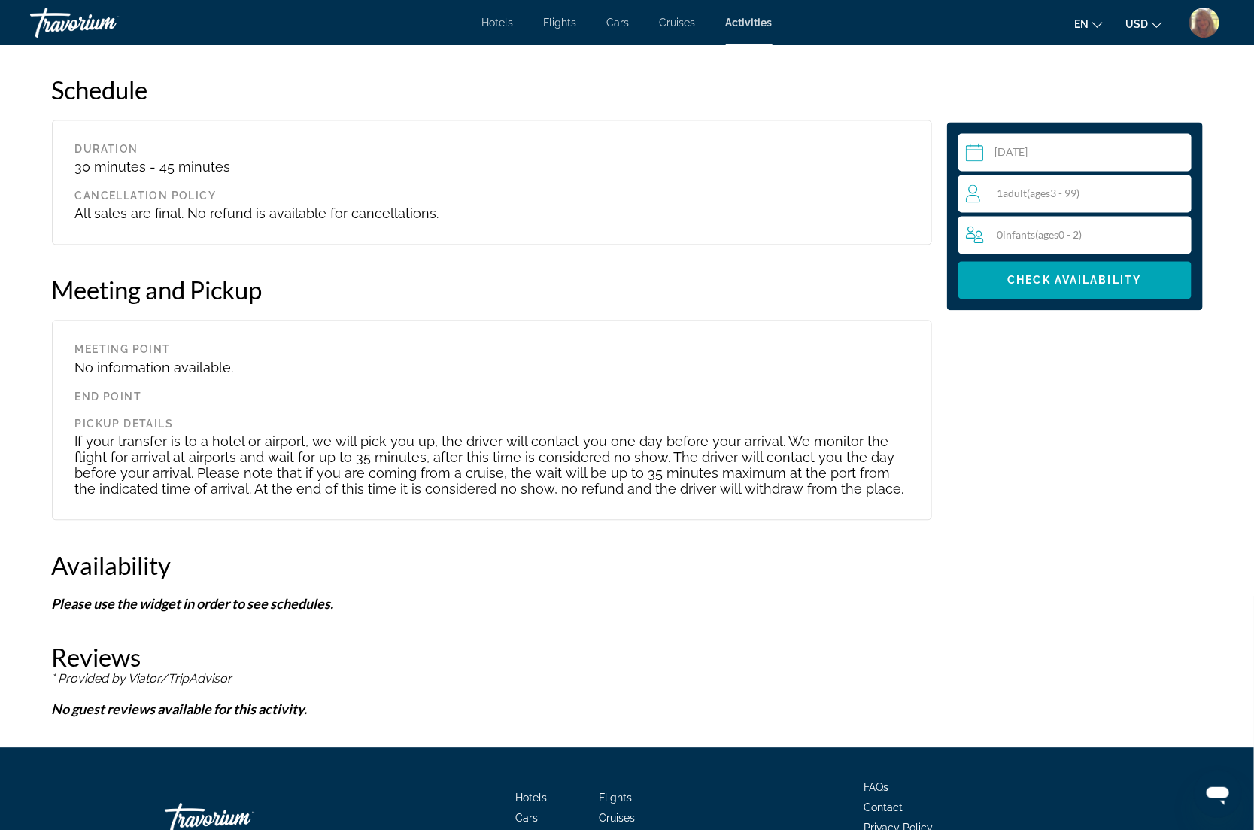
click at [1031, 194] on span "( ages [DEMOGRAPHIC_DATA])" at bounding box center [1054, 193] width 53 height 13
click at [1175, 188] on icon "Increment adults" at bounding box center [1177, 193] width 14 height 18
click at [1102, 279] on span "Check Availability" at bounding box center [1075, 280] width 134 height 12
click at [424, 74] on h2 "Schedule" at bounding box center [492, 89] width 880 height 30
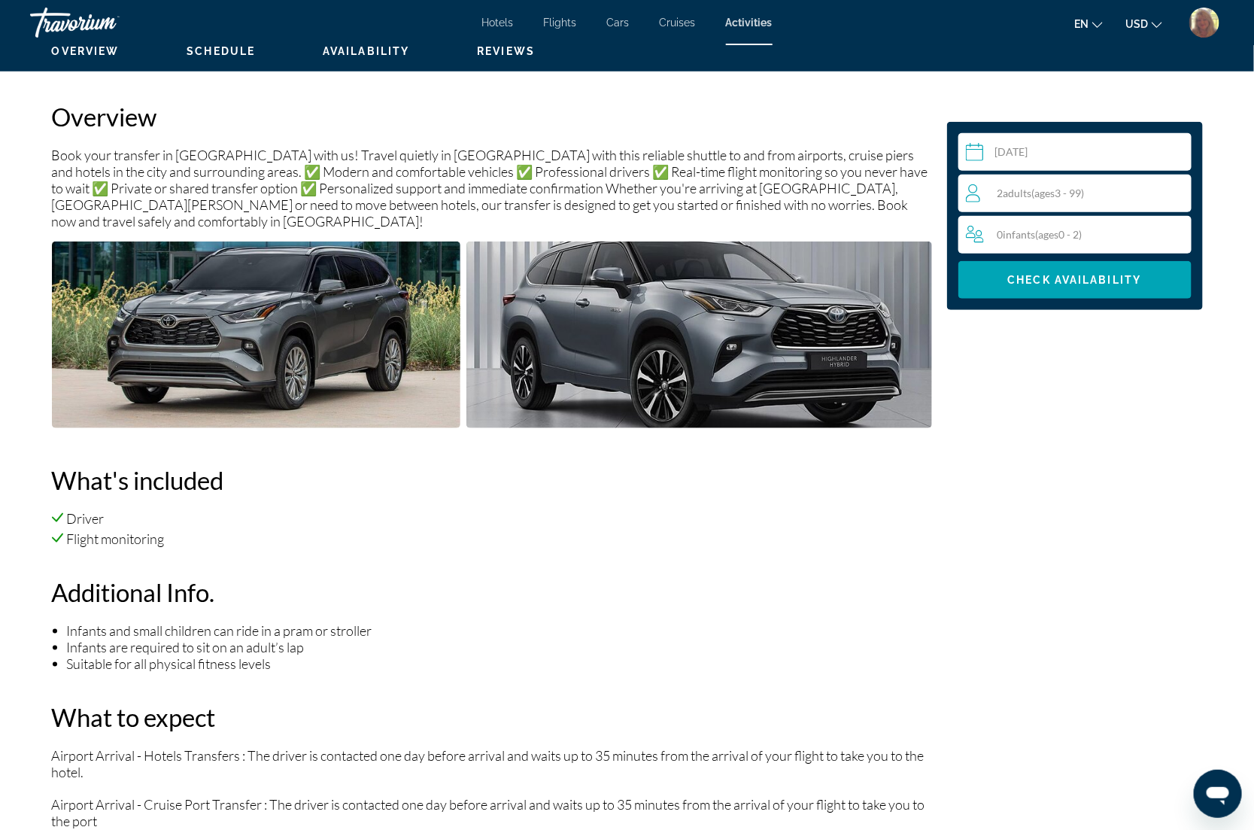
scroll to position [367, 0]
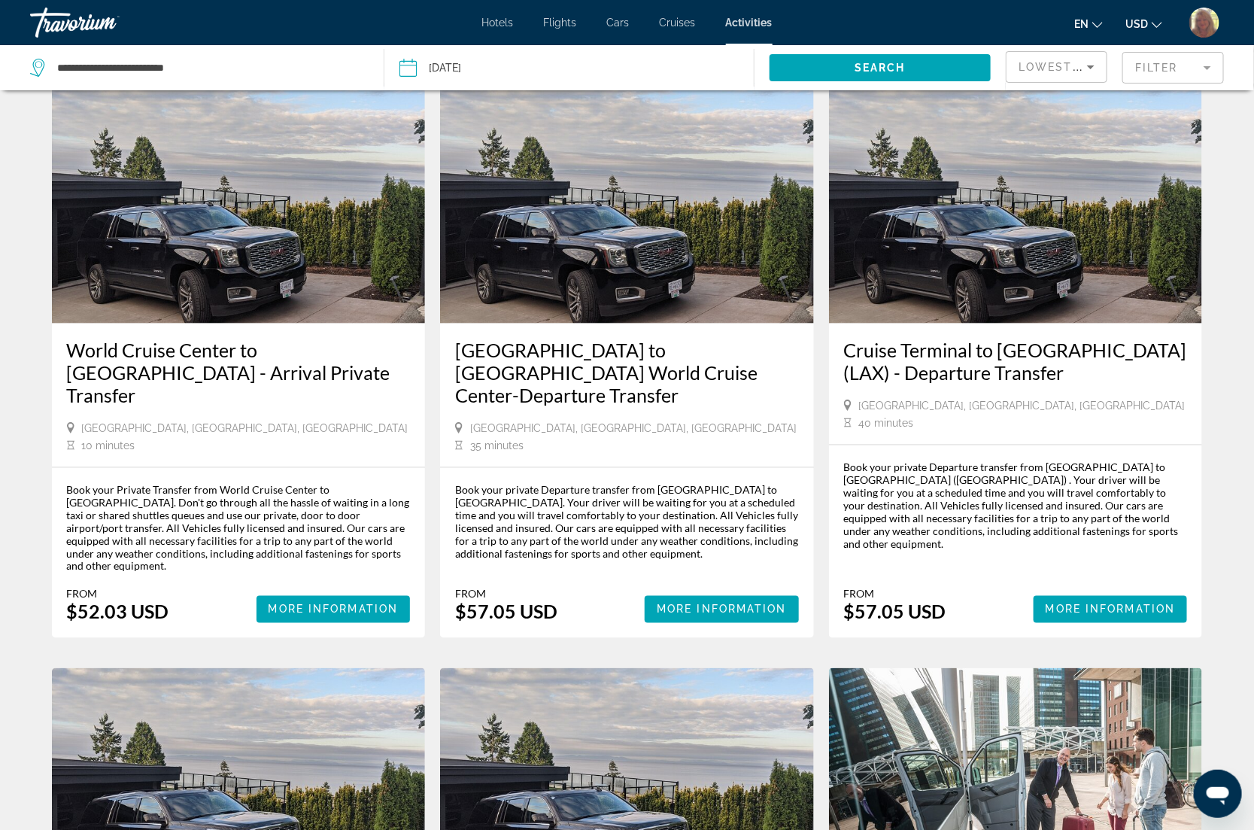
scroll to position [752, 0]
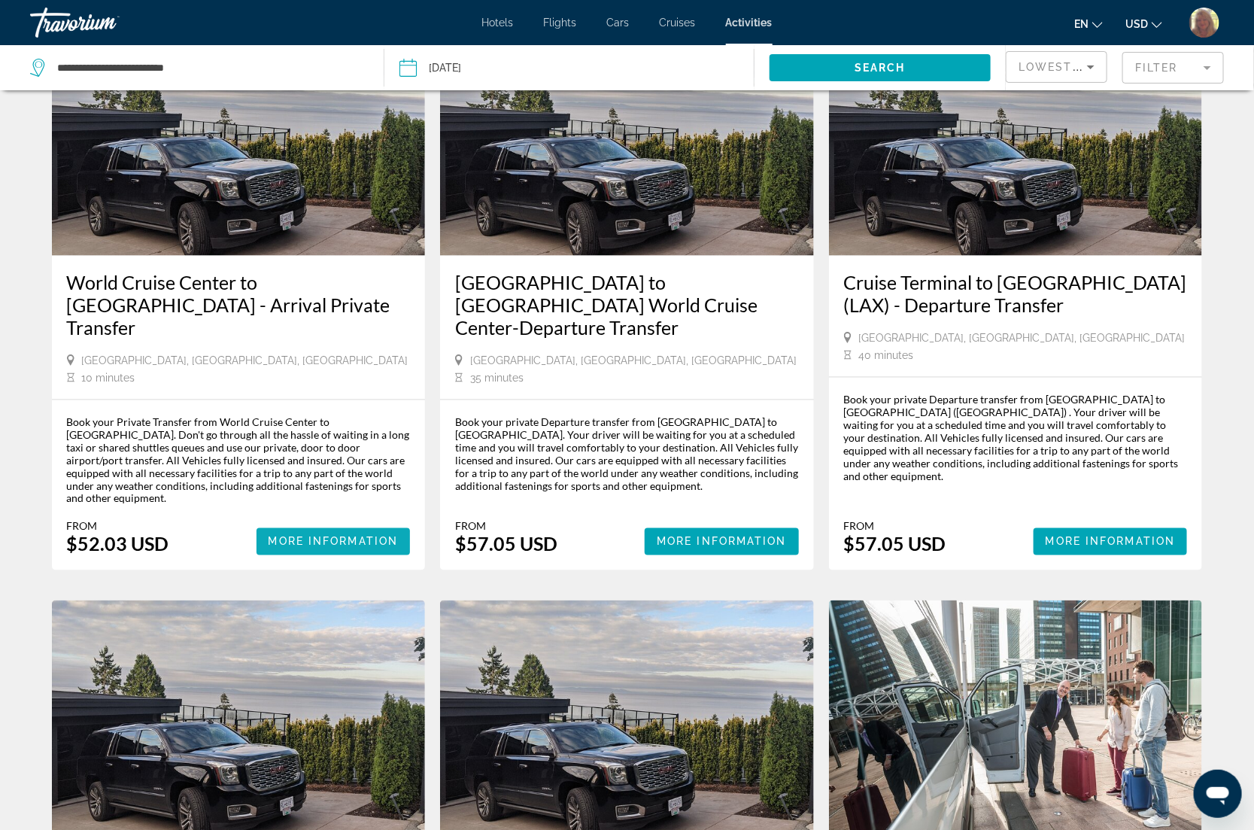
click at [299, 536] on span "More Information" at bounding box center [334, 542] width 130 height 12
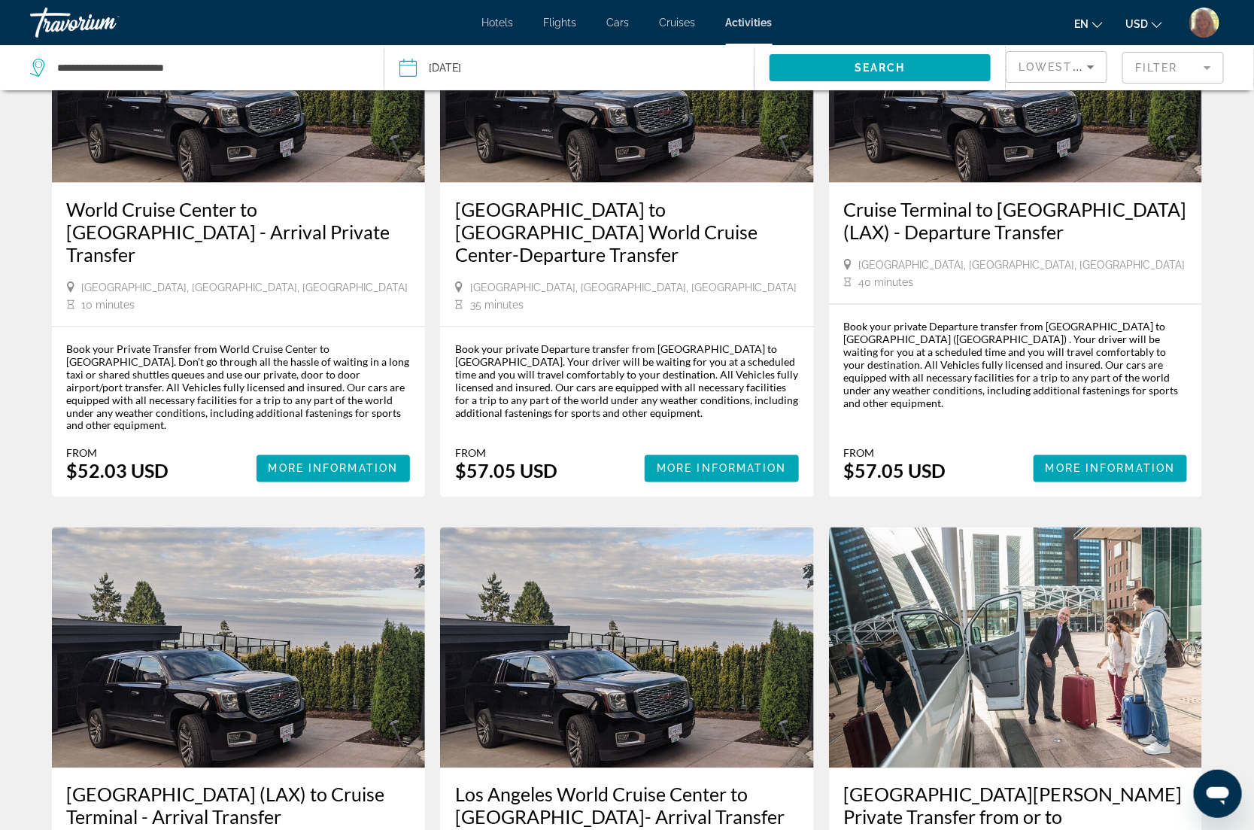
scroll to position [847, 0]
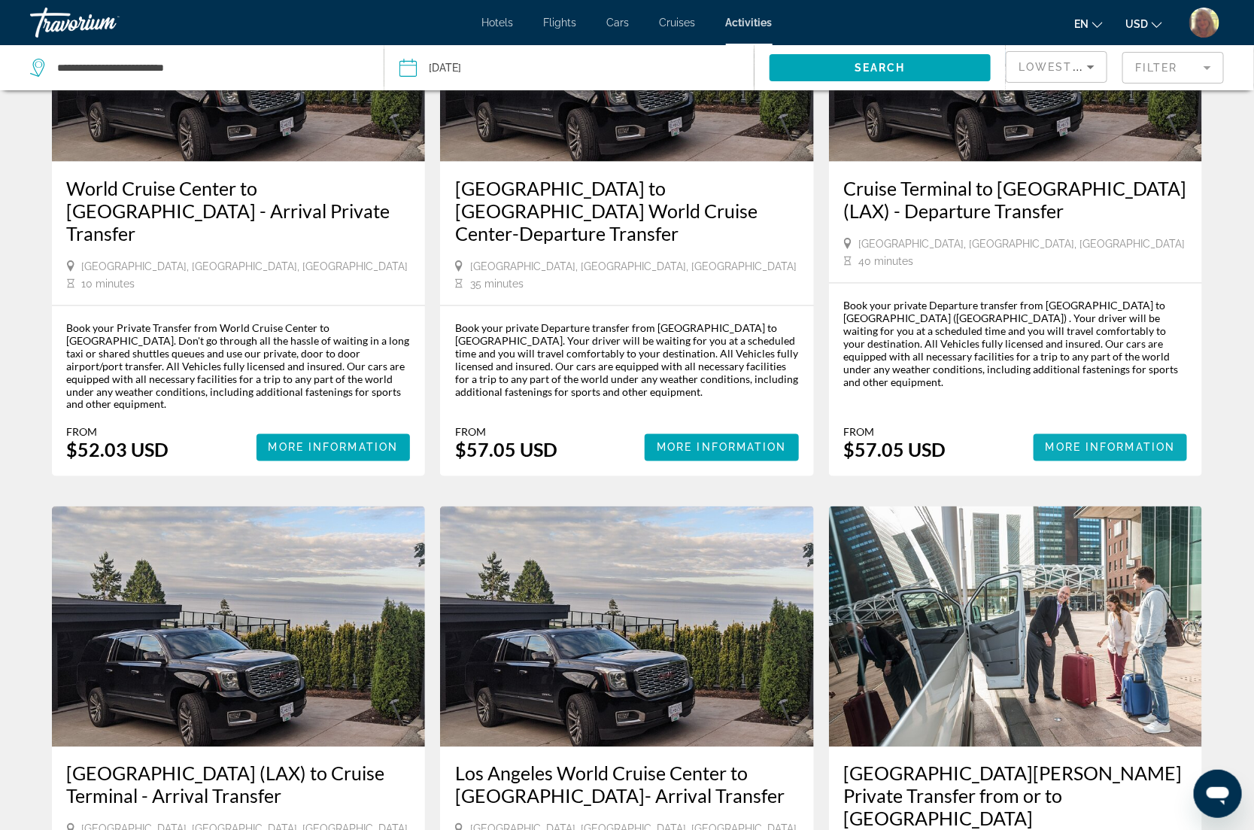
click at [1077, 442] on span "More Information" at bounding box center [1111, 448] width 130 height 12
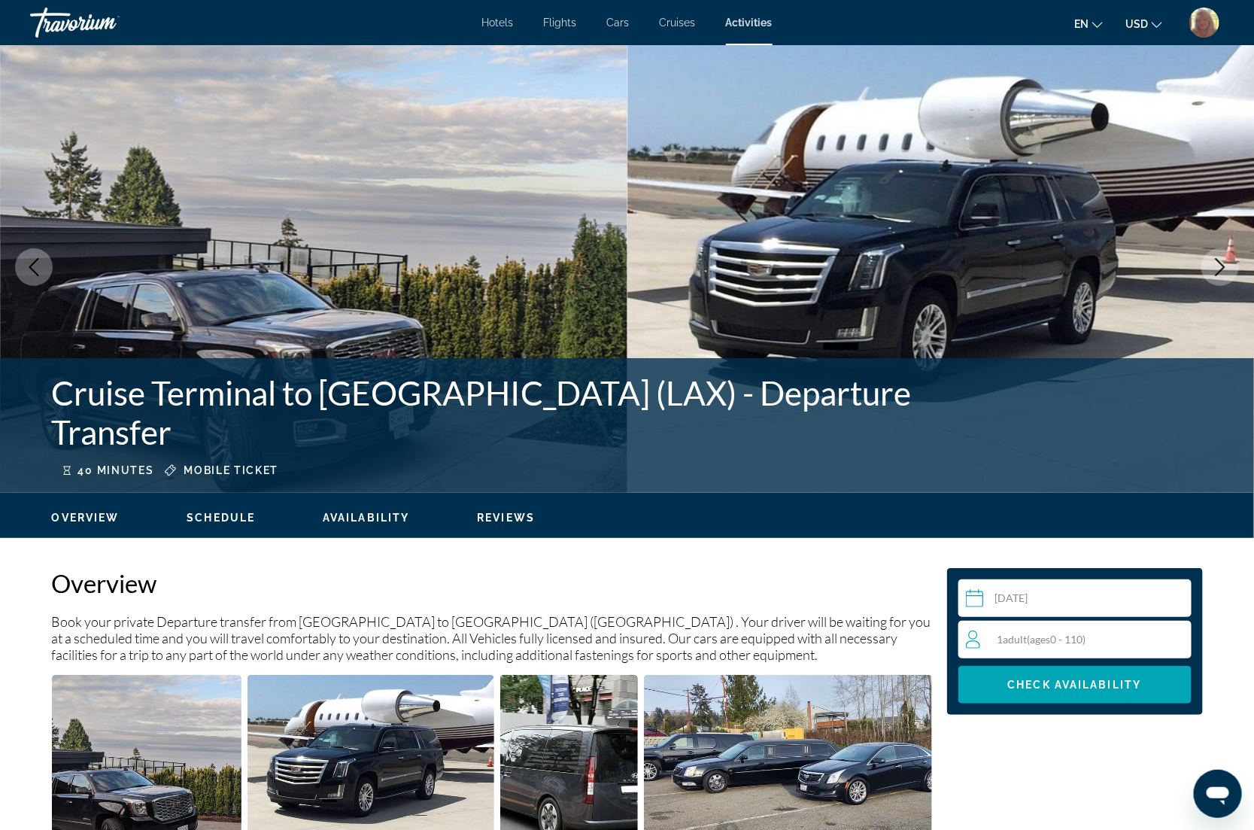
drag, startPoint x: 753, startPoint y: 479, endPoint x: 753, endPoint y: 491, distance: 11.3
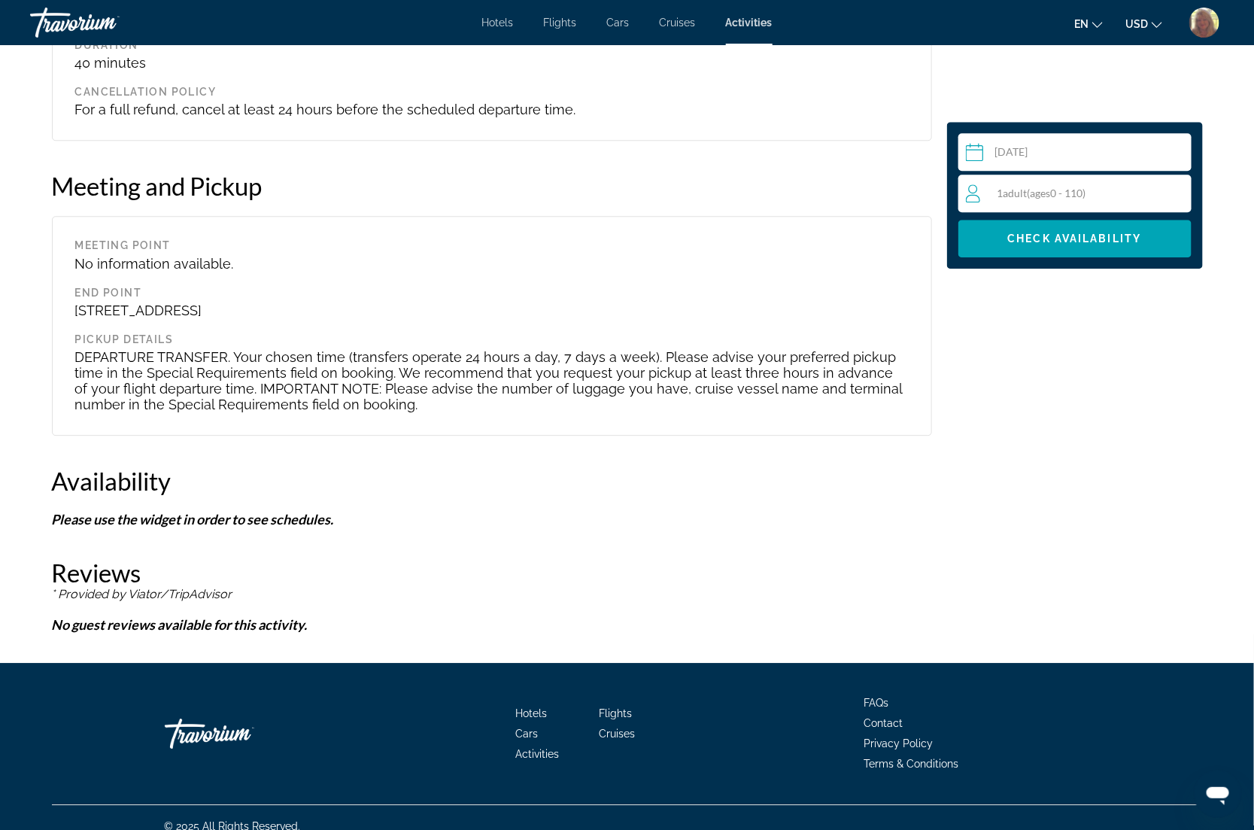
scroll to position [1678, 0]
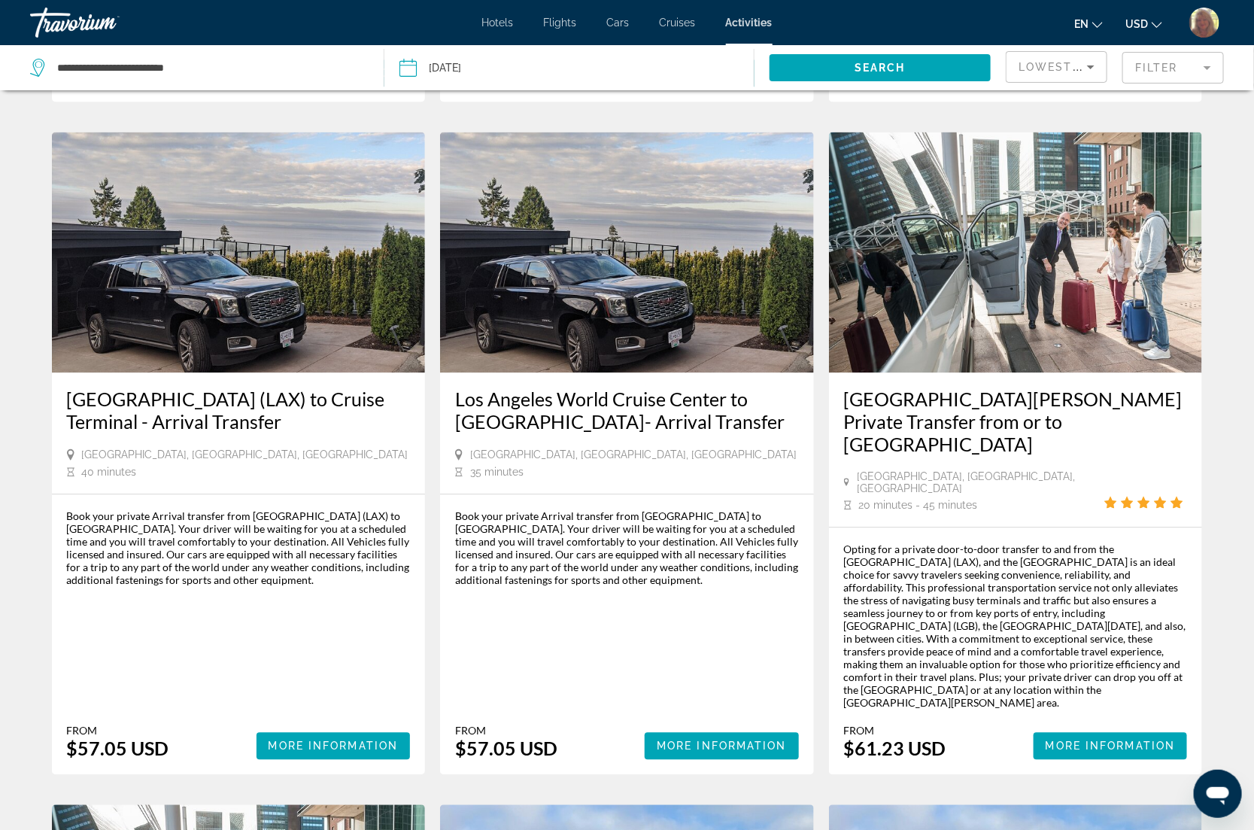
scroll to position [1223, 0]
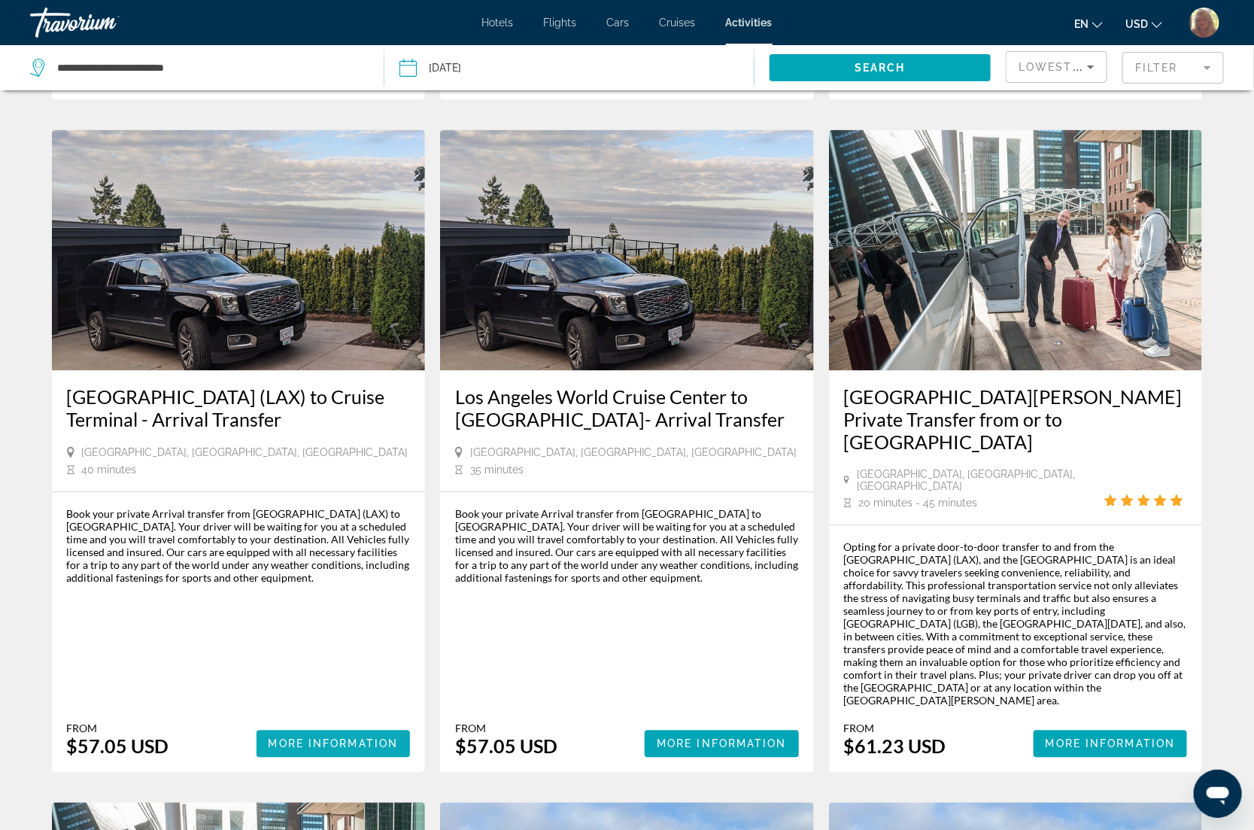
click at [311, 738] on span "More Information" at bounding box center [334, 744] width 130 height 12
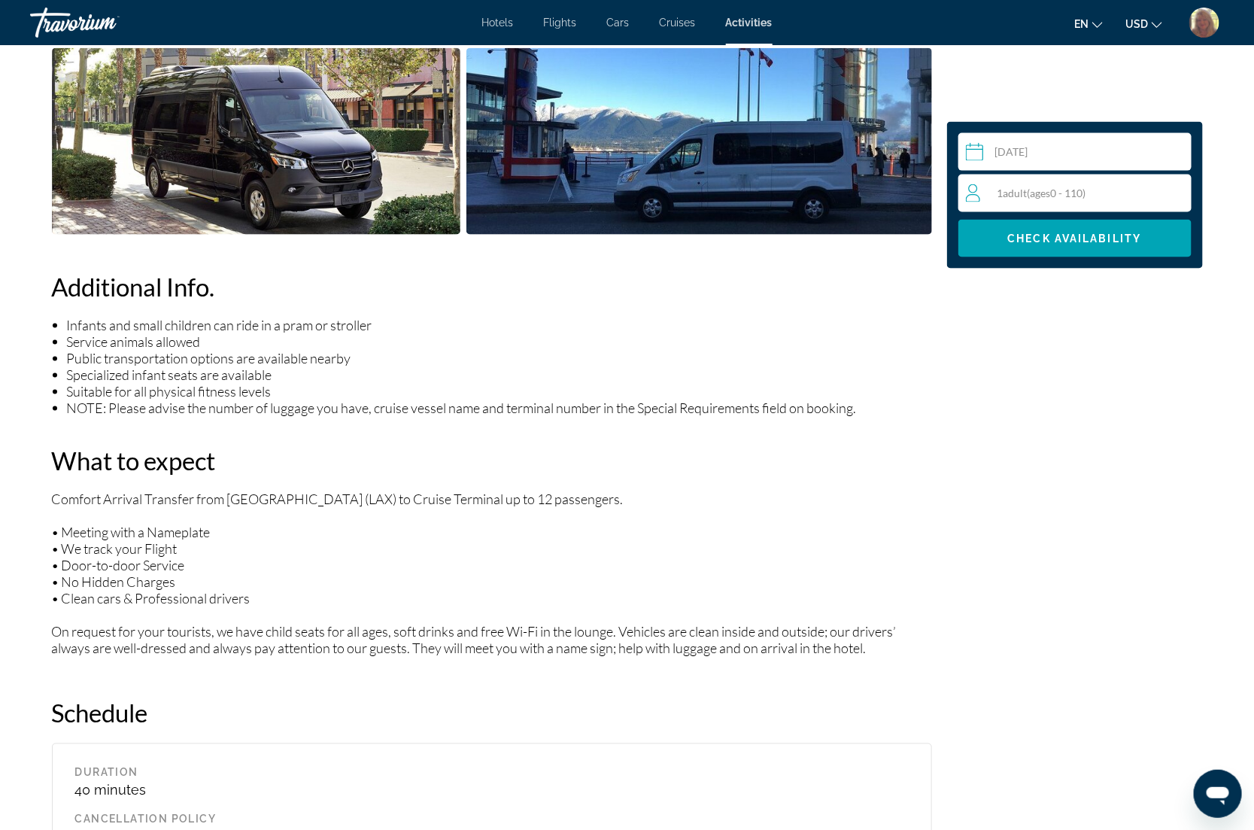
scroll to position [723, 0]
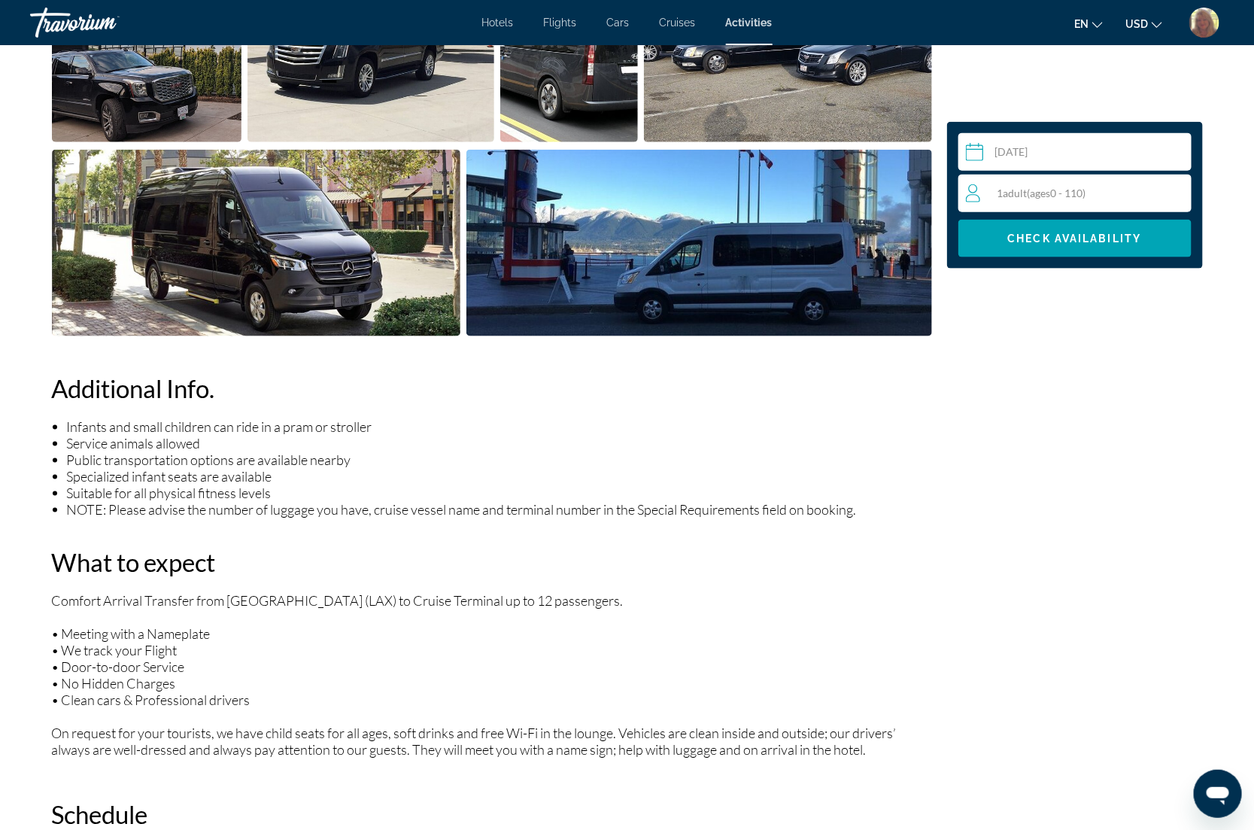
click at [1041, 185] on div "1 Adult Adults ( ages [DEMOGRAPHIC_DATA])" at bounding box center [1078, 193] width 225 height 18
click at [1174, 184] on icon "Increment adults" at bounding box center [1177, 193] width 14 height 18
click at [1096, 235] on span "Check Availability" at bounding box center [1075, 239] width 134 height 12
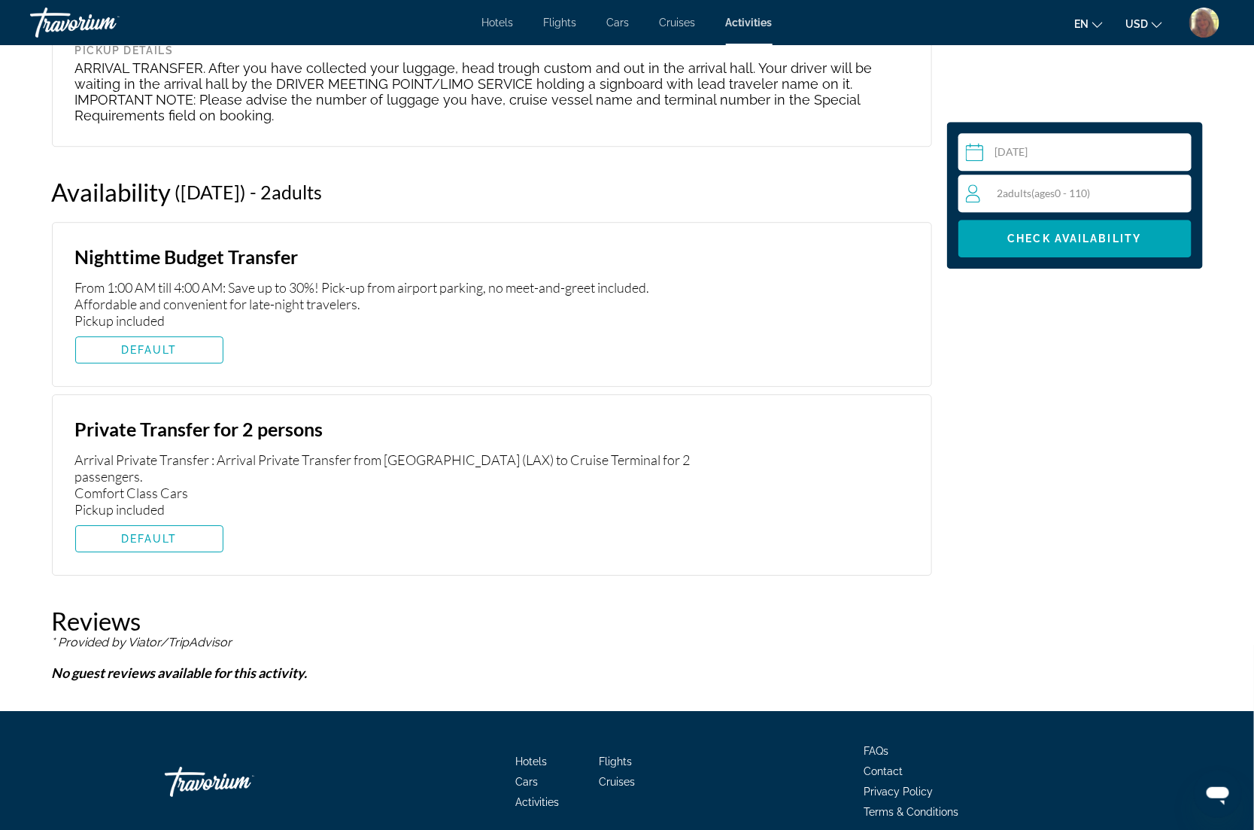
scroll to position [1852, 0]
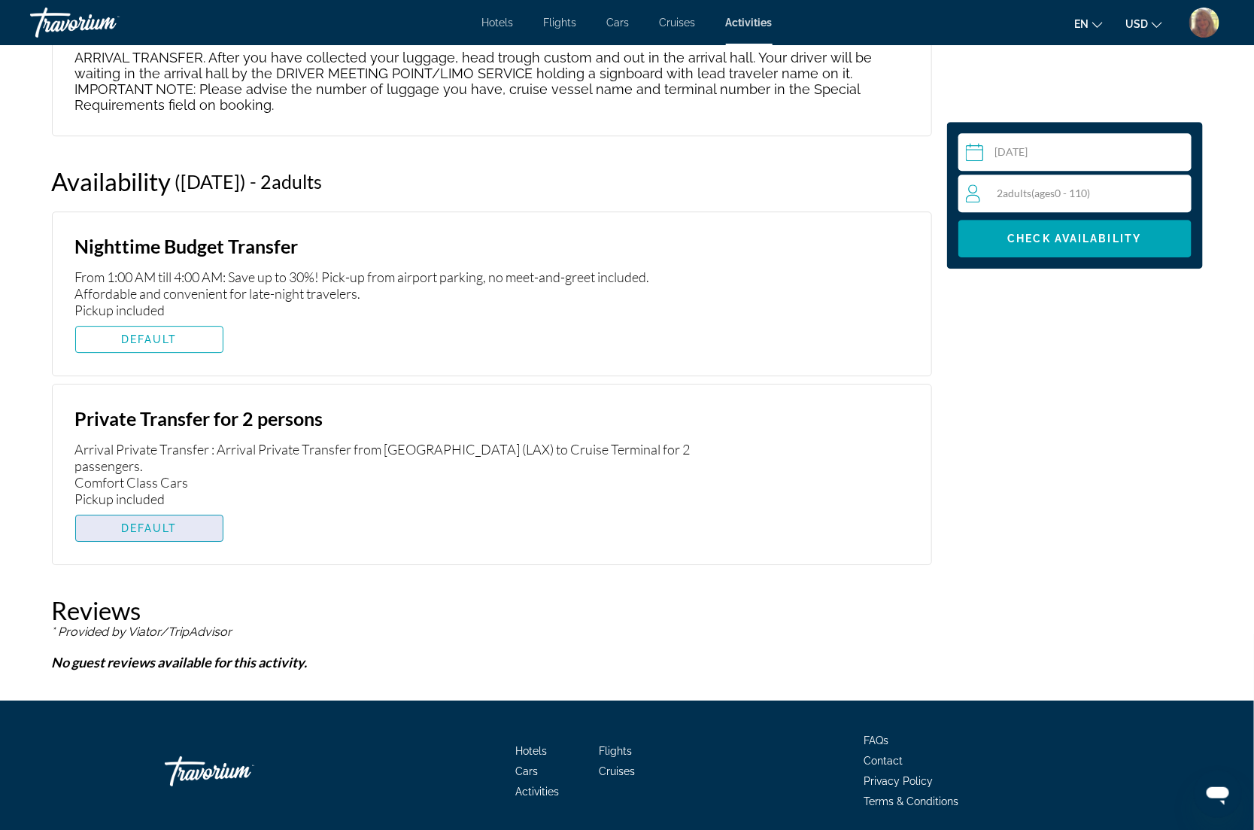
click at [143, 524] on span "DEFAULT" at bounding box center [149, 528] width 56 height 12
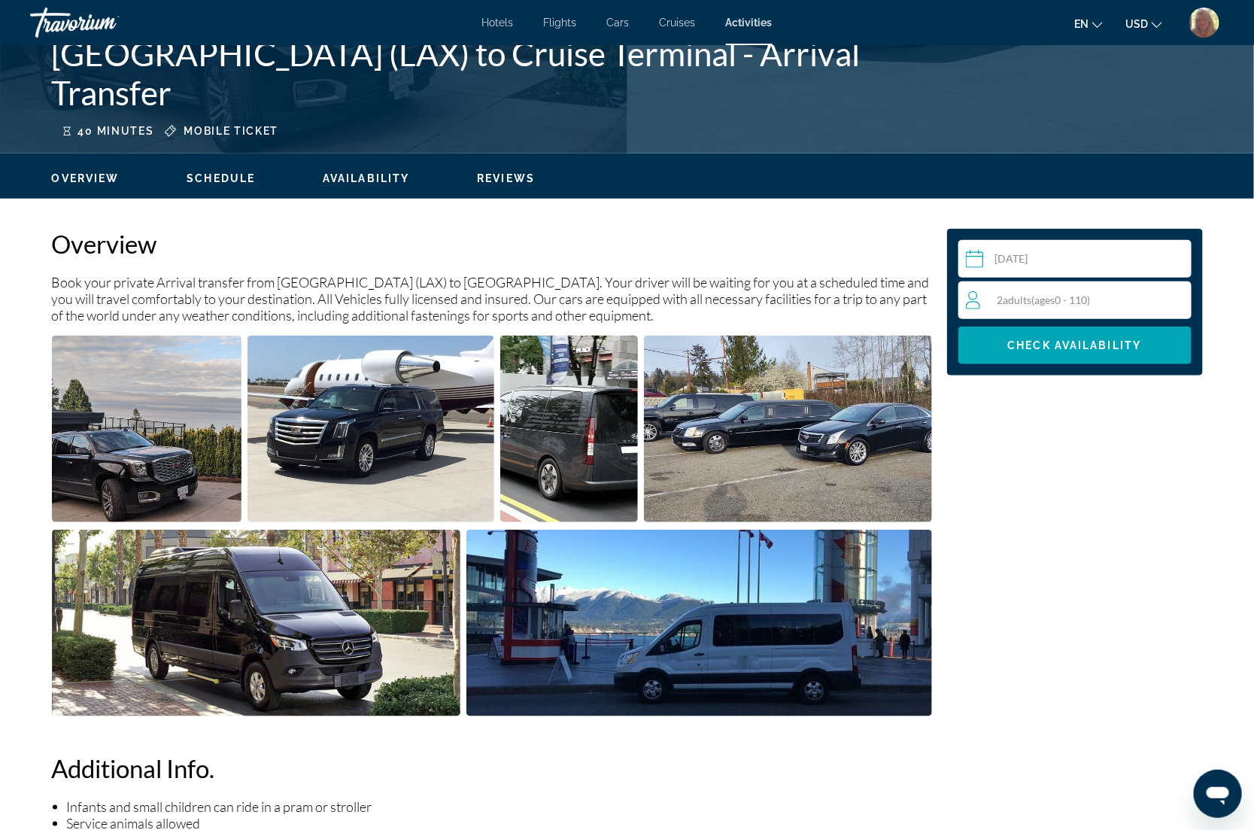
scroll to position [253, 0]
